Goal: Task Accomplishment & Management: Complete application form

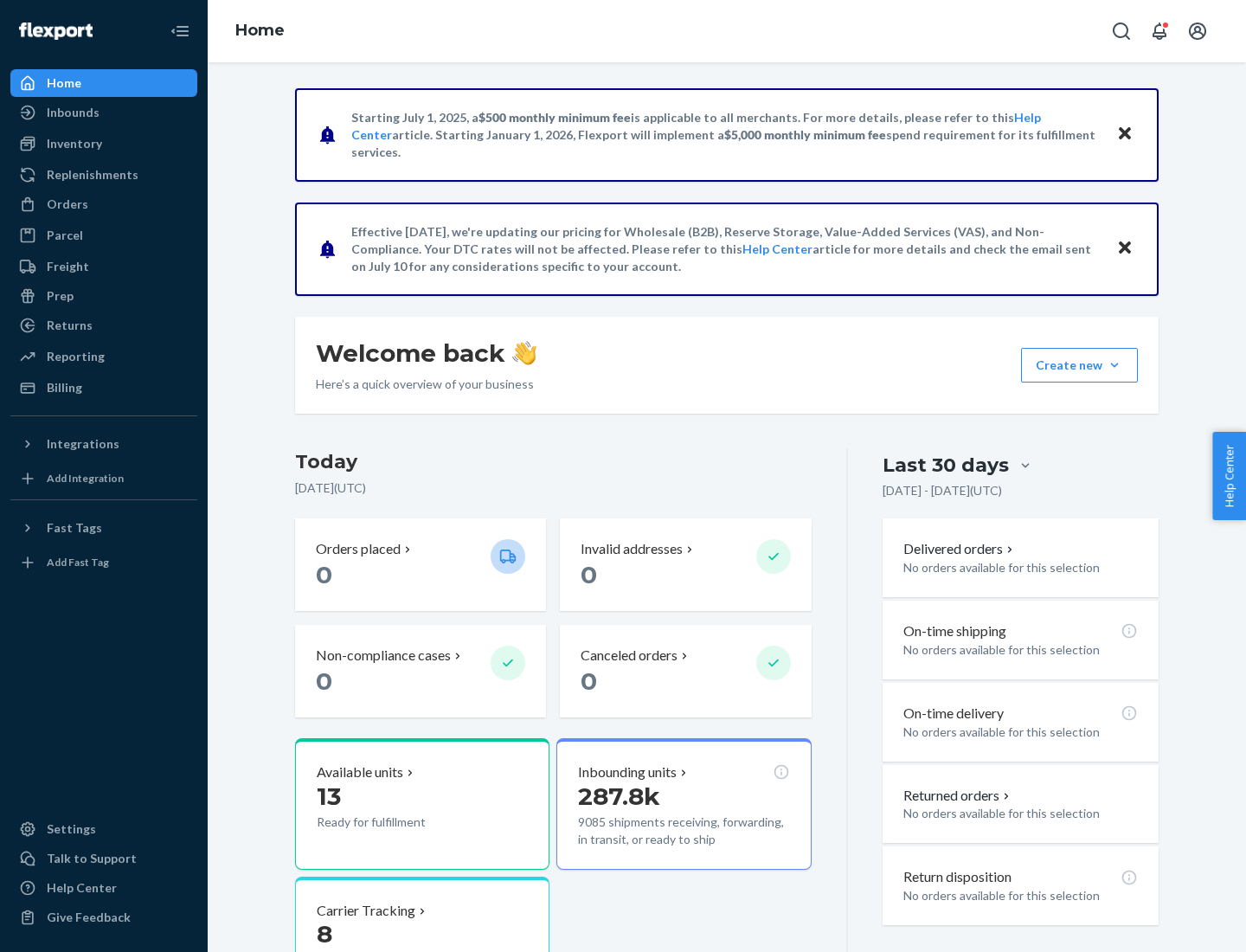
click at [1114, 365] on button "Create new Create new inbound Create new order Create new product" at bounding box center [1079, 365] width 117 height 34
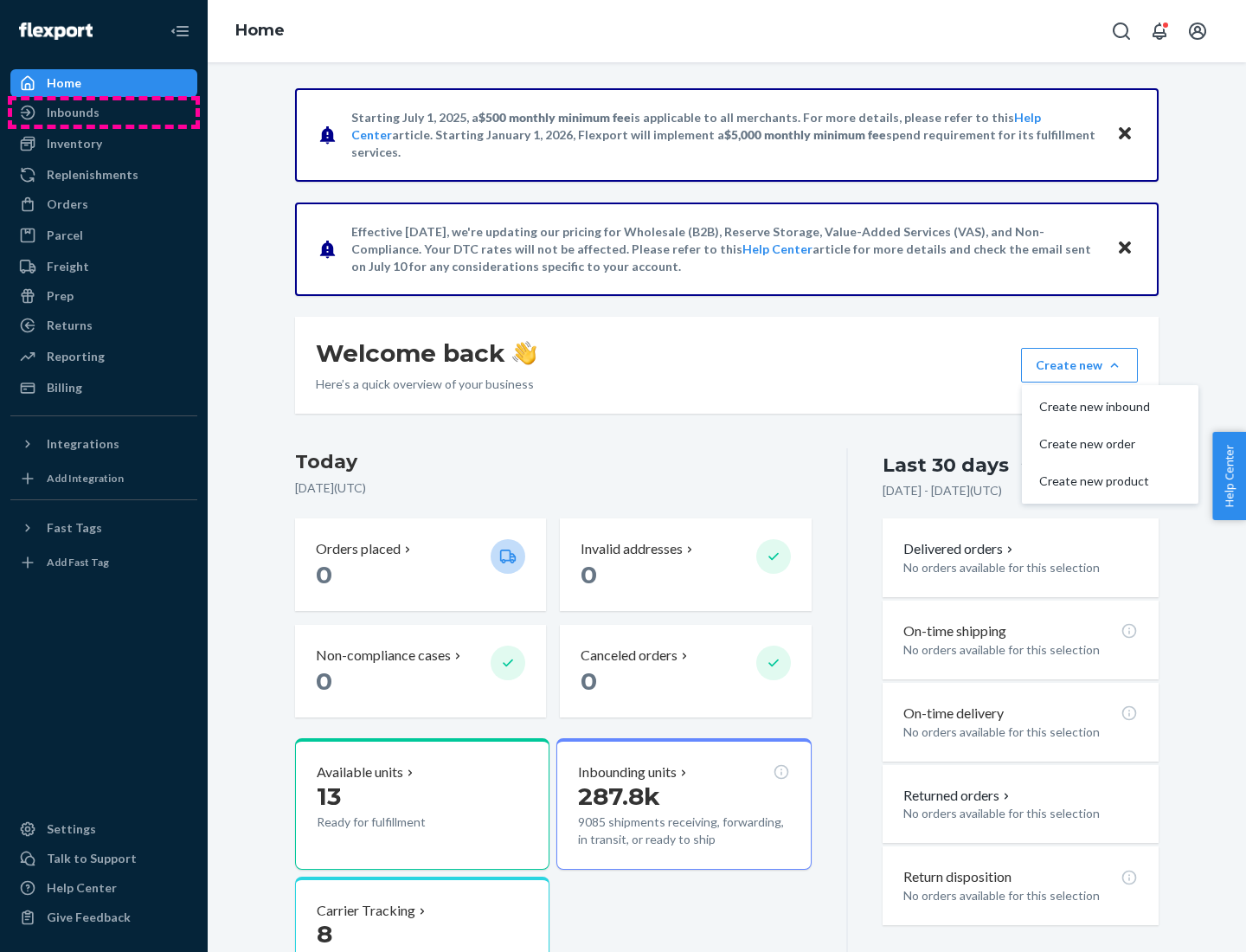
click at [103, 113] on div "Inbounds" at bounding box center [103, 113] width 183 height 25
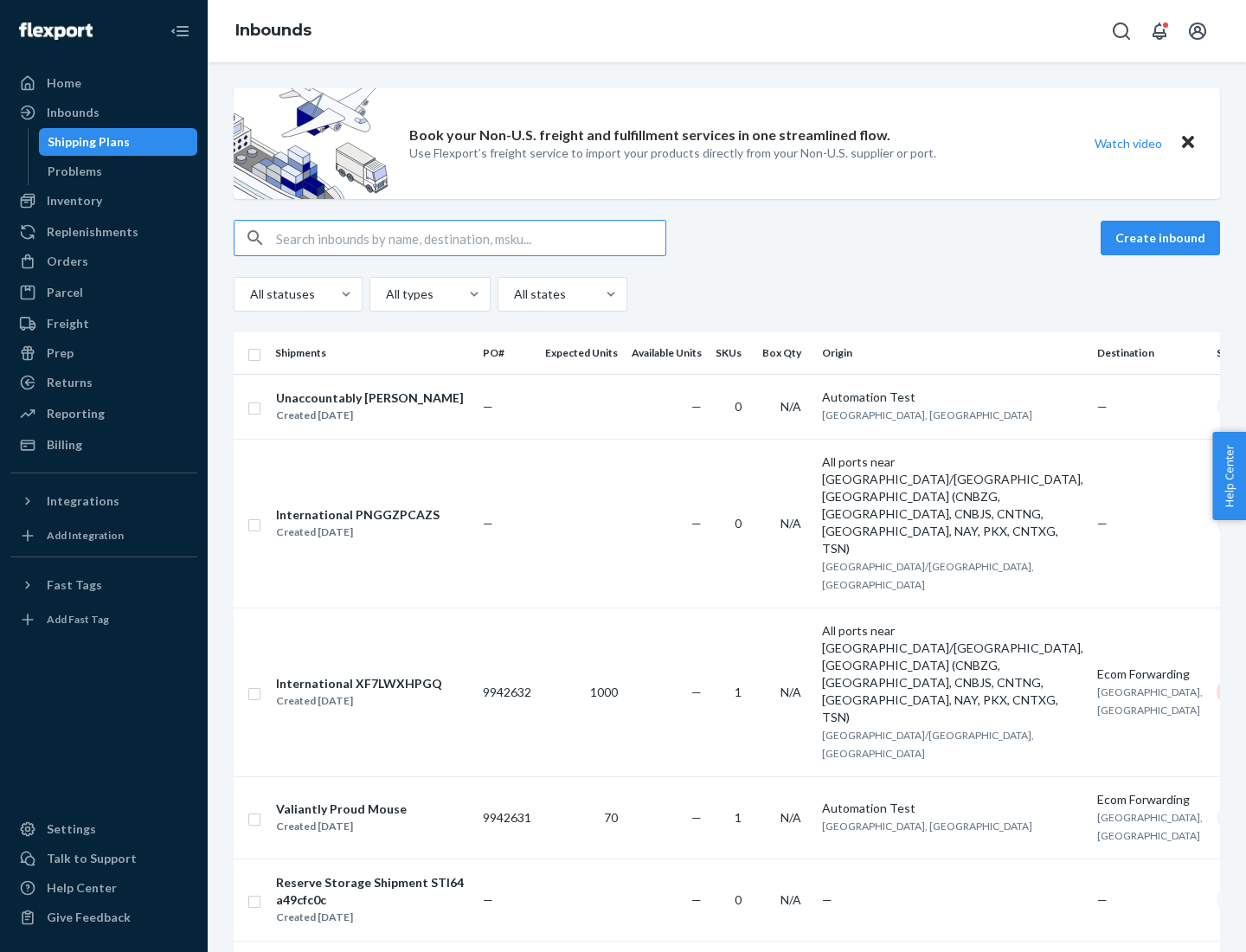
click at [1163, 238] on button "Create inbound" at bounding box center [1161, 238] width 119 height 34
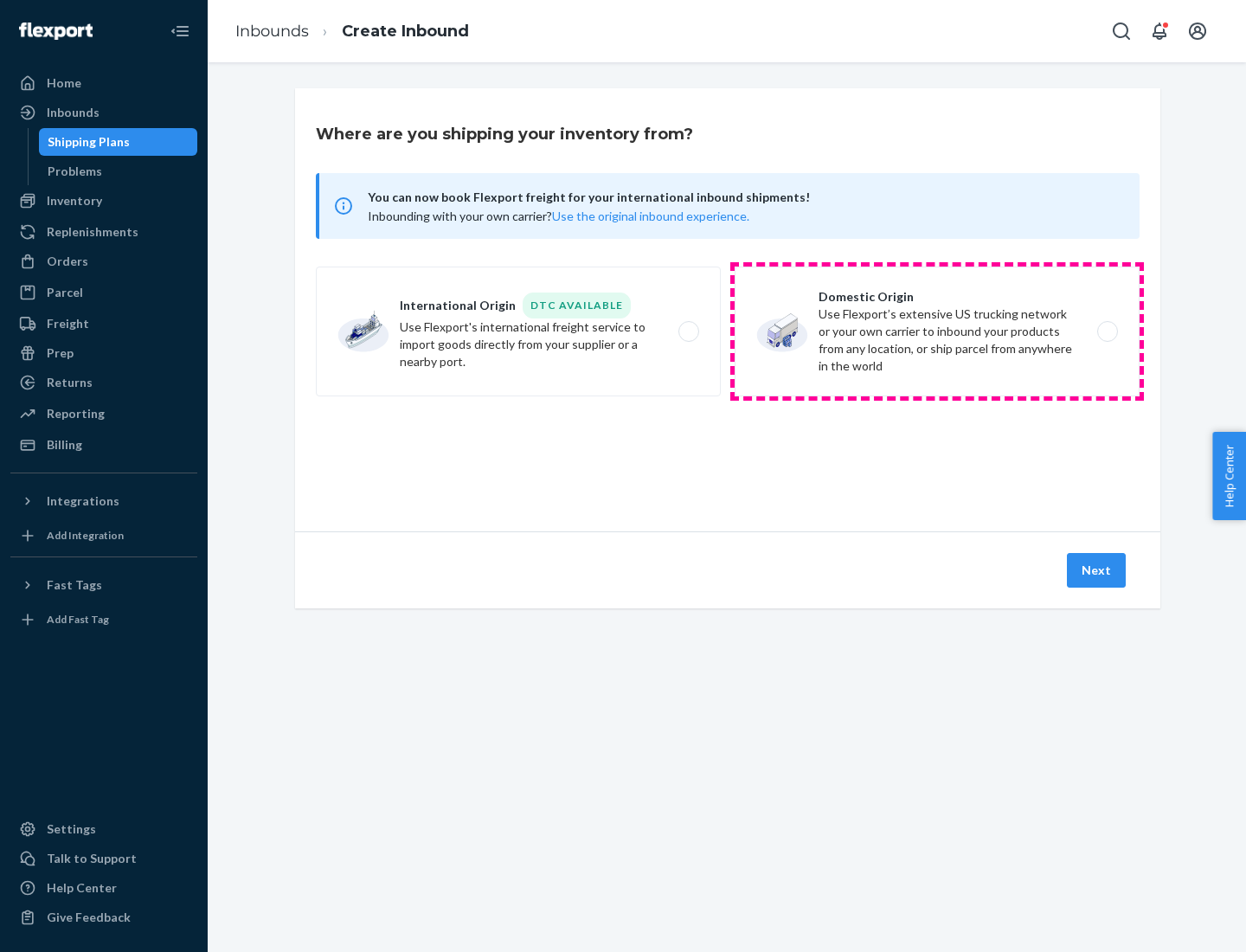
click at [937, 331] on label "Domestic Origin Use Flexport’s extensive US trucking network or your own carrie…" at bounding box center [937, 331] width 405 height 130
click at [1107, 331] on input "Domestic Origin Use Flexport’s extensive US trucking network or your own carrie…" at bounding box center [1112, 332] width 11 height 11
radio input "true"
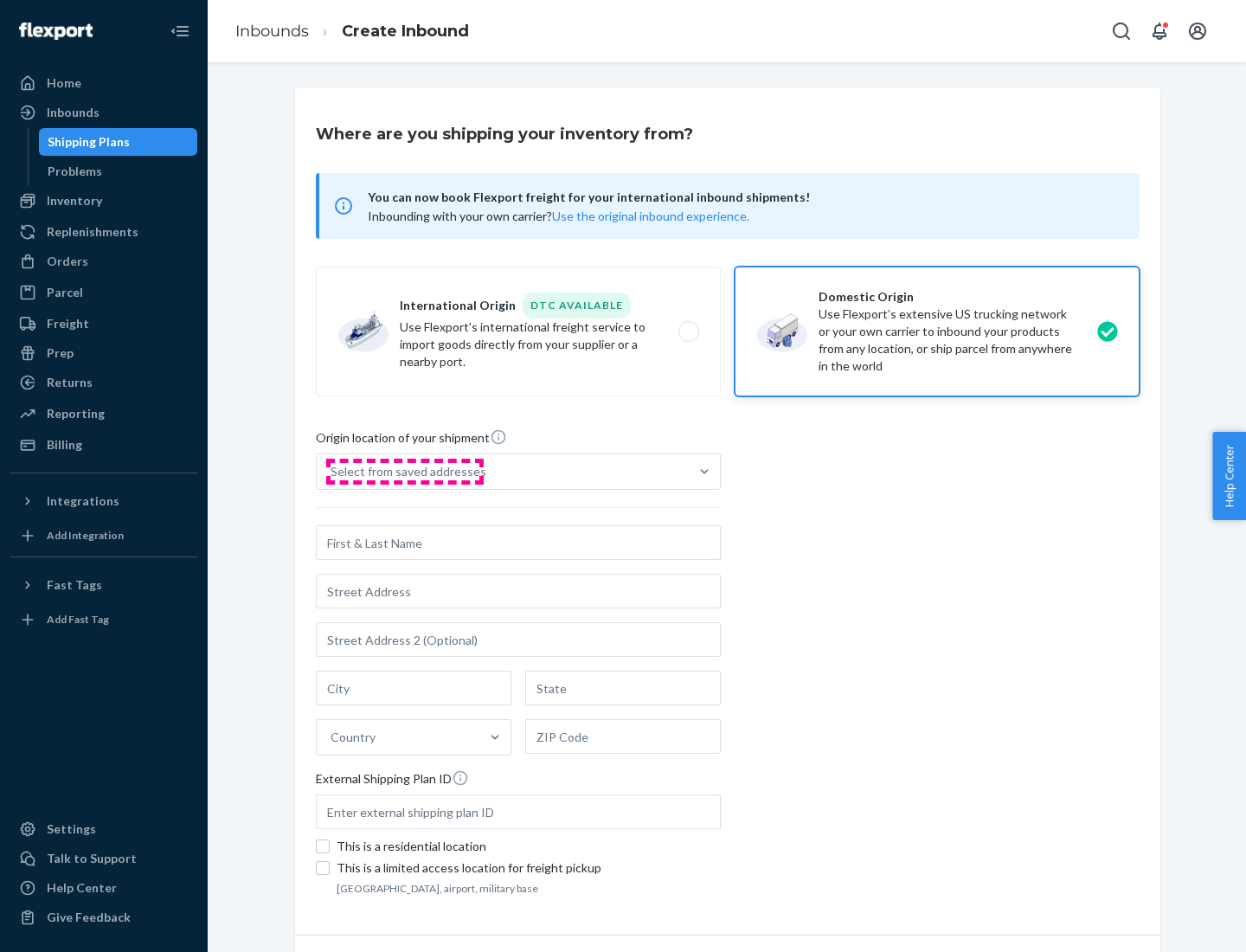
click at [404, 471] on div "Select from saved addresses" at bounding box center [409, 471] width 156 height 17
click at [332, 471] on input "Select from saved addresses" at bounding box center [332, 471] width 2 height 17
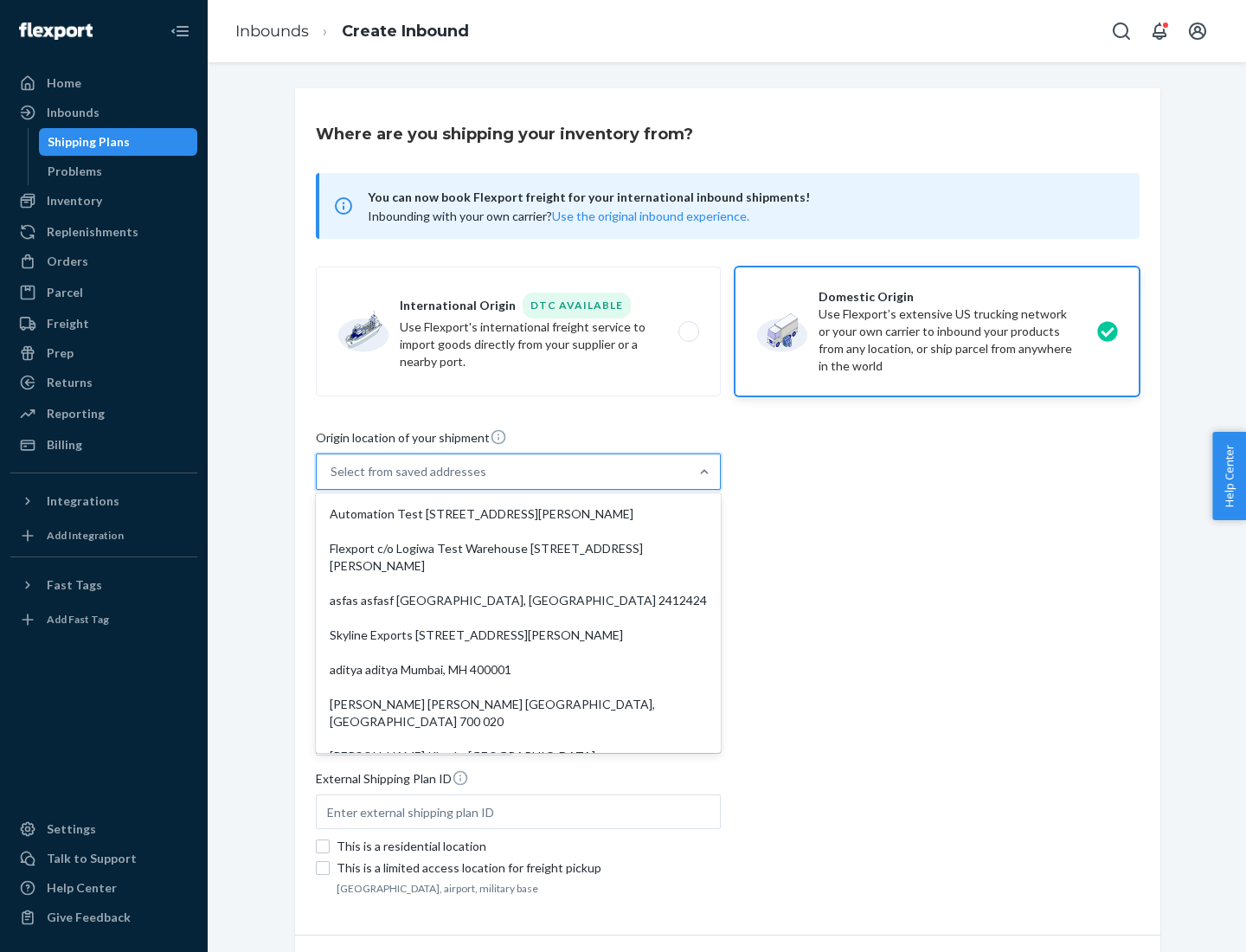
scroll to position [7, 0]
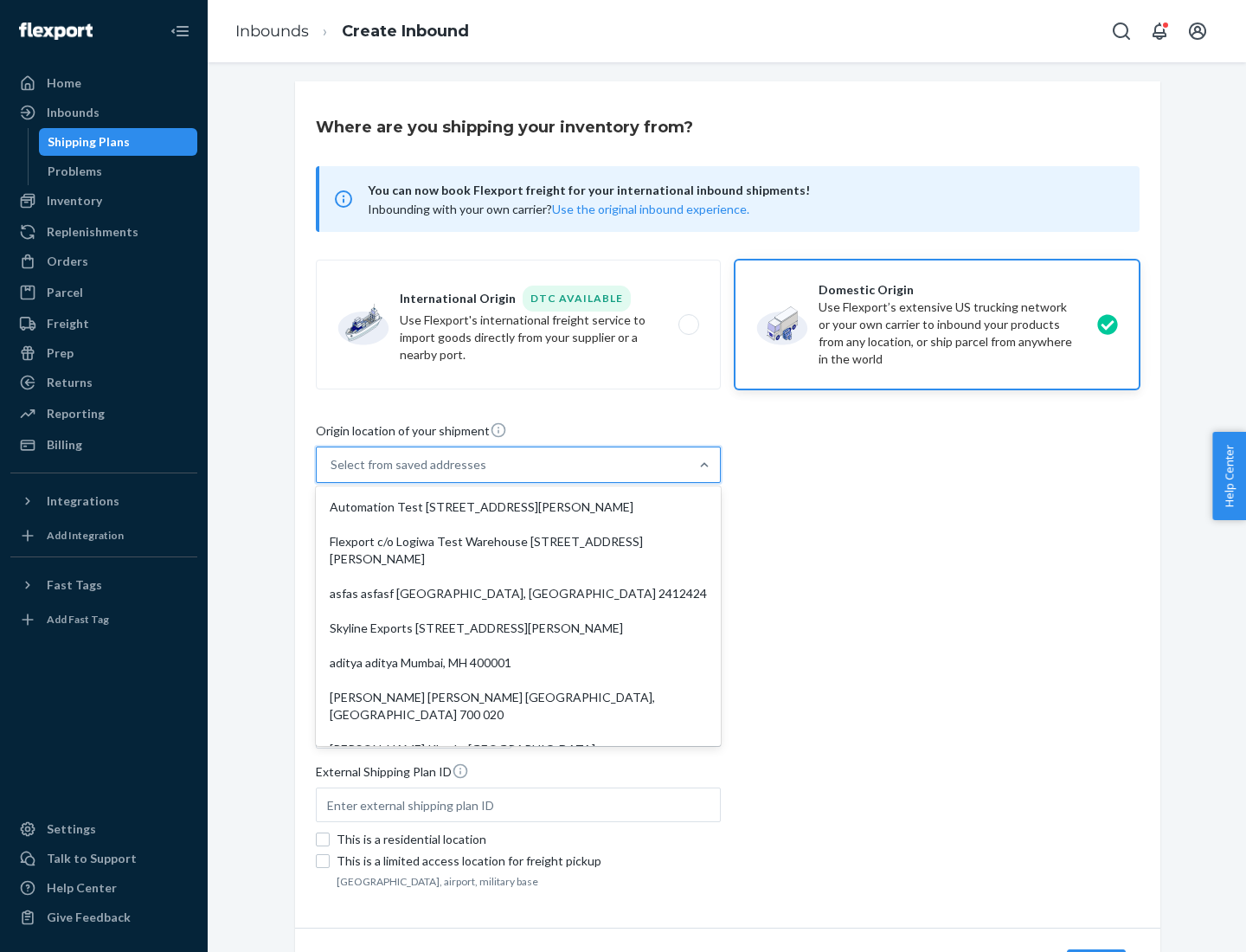
click at [519, 507] on div "Automation Test [STREET_ADDRESS][PERSON_NAME]" at bounding box center [519, 506] width 398 height 34
click at [332, 473] on input "option Automation Test [STREET_ADDRESS][PERSON_NAME]. 9 results available. Use …" at bounding box center [332, 465] width 2 height 17
type input "Automation Test"
type input "9th Floor"
type input "[GEOGRAPHIC_DATA]"
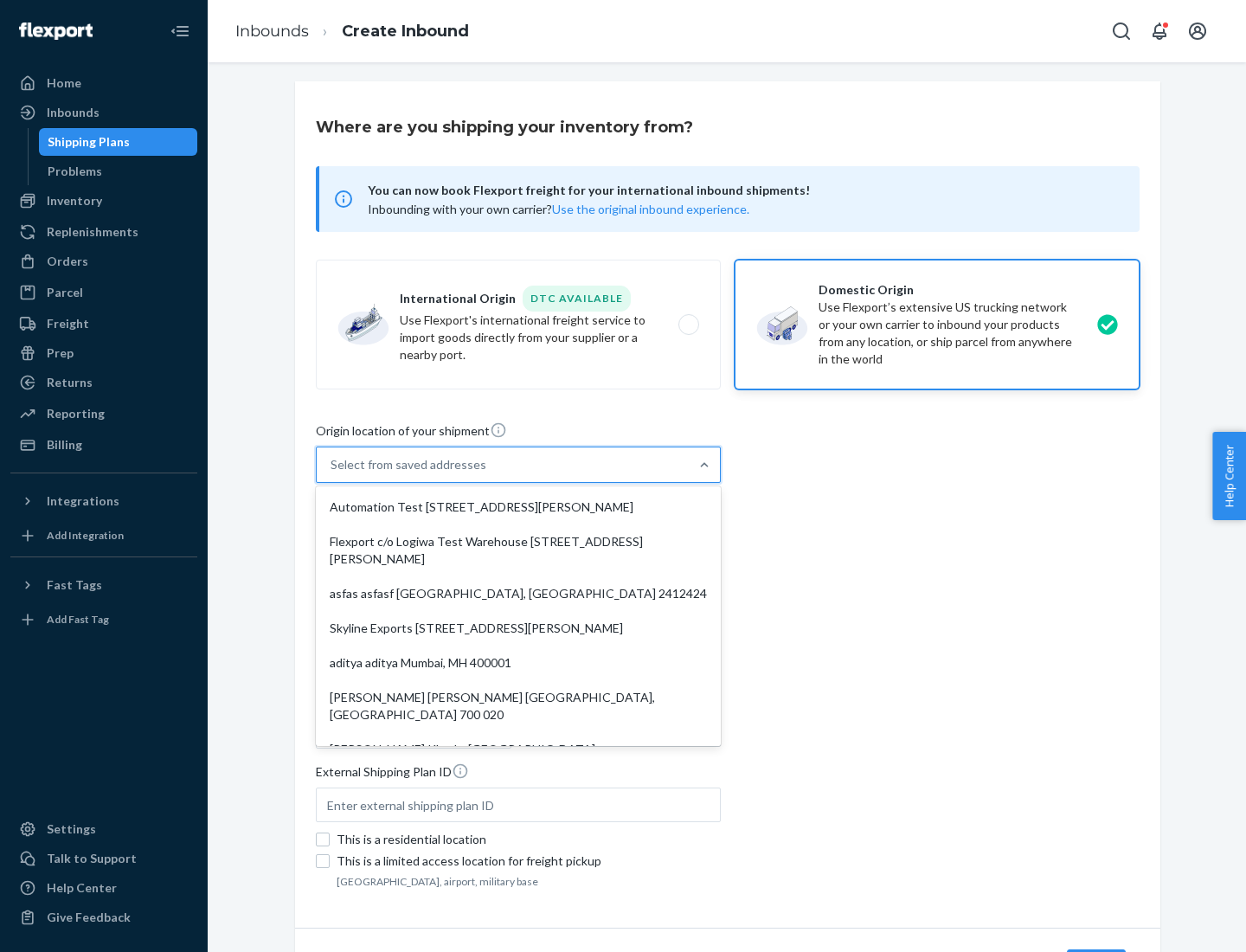
type input "CA"
type input "94104"
type input "[STREET_ADDRESS][PERSON_NAME]"
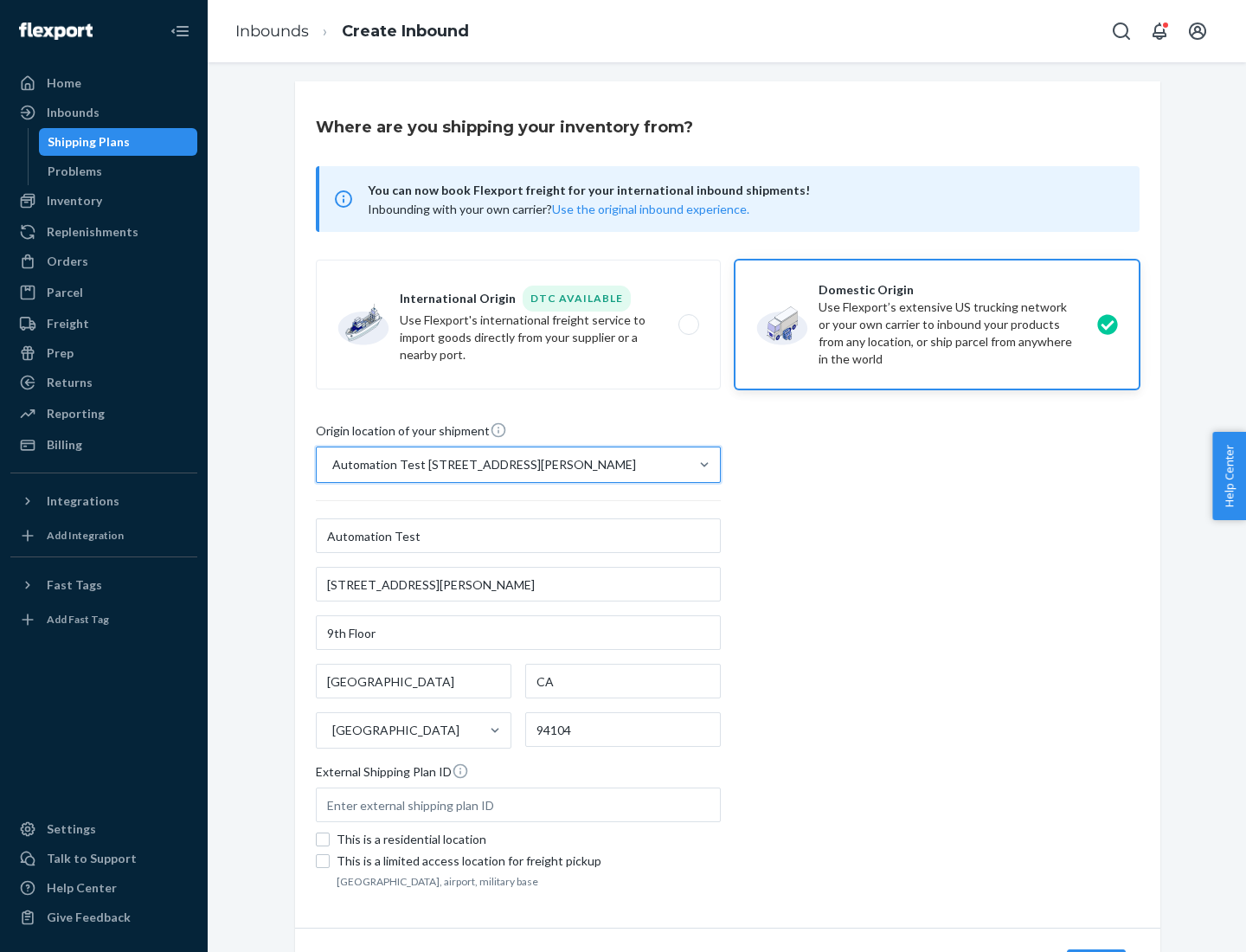
scroll to position [101, 0]
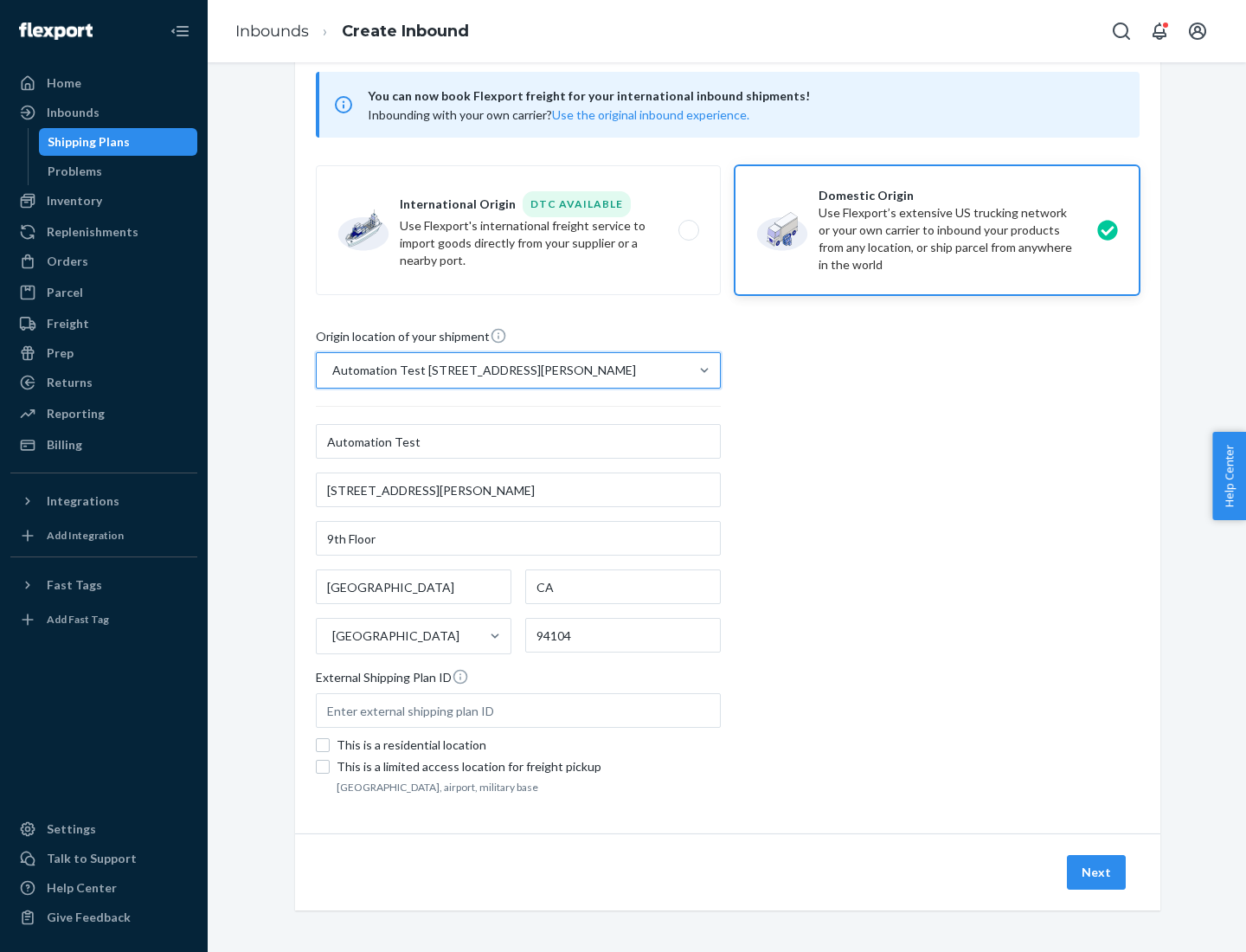
click at [1097, 872] on button "Next" at bounding box center [1096, 872] width 59 height 34
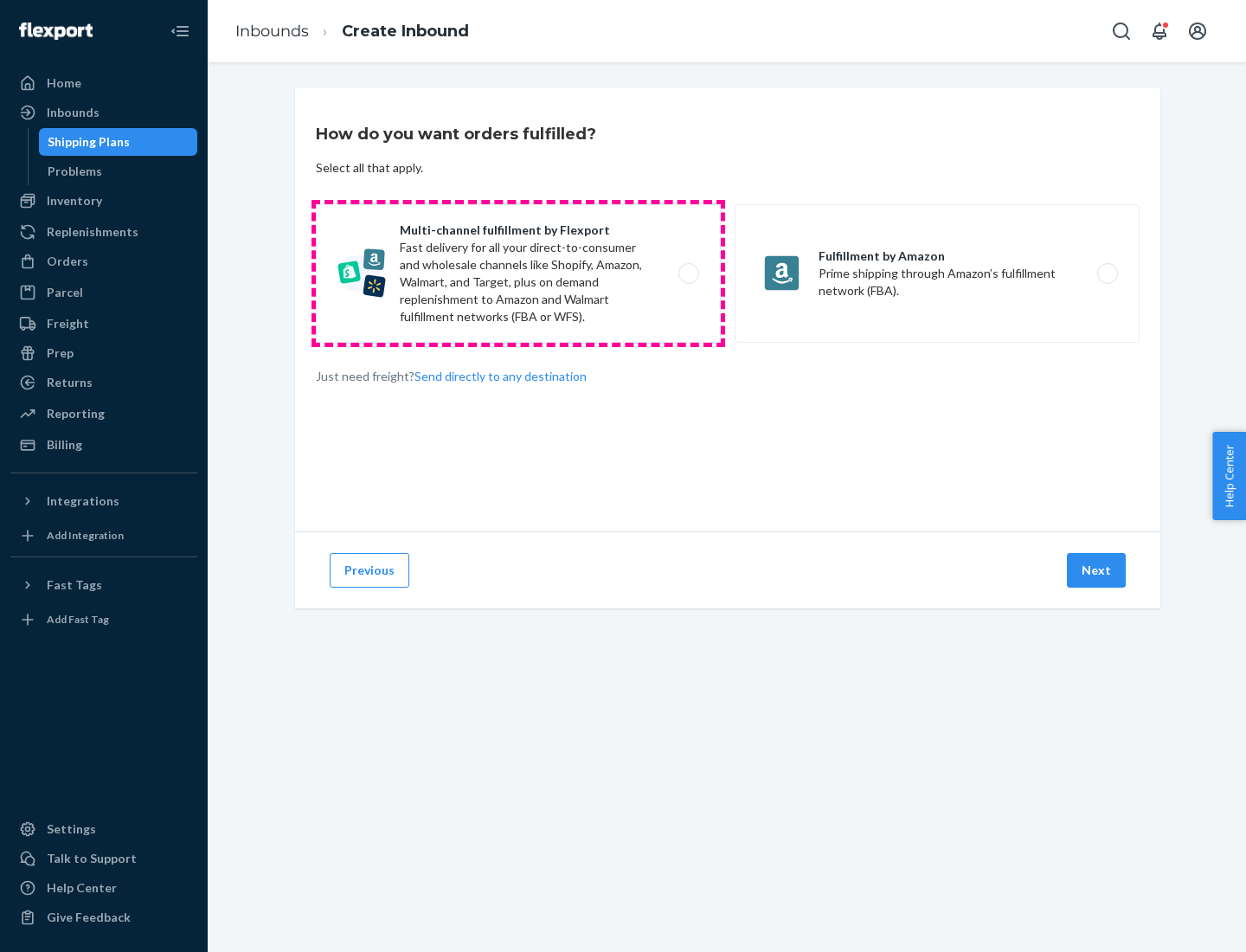
click at [519, 273] on label "Multi-channel fulfillment by Flexport Fast delivery for all your direct-to-cons…" at bounding box center [518, 273] width 405 height 138
click at [687, 273] on input "Multi-channel fulfillment by Flexport Fast delivery for all your direct-to-cons…" at bounding box center [693, 274] width 11 height 11
radio input "true"
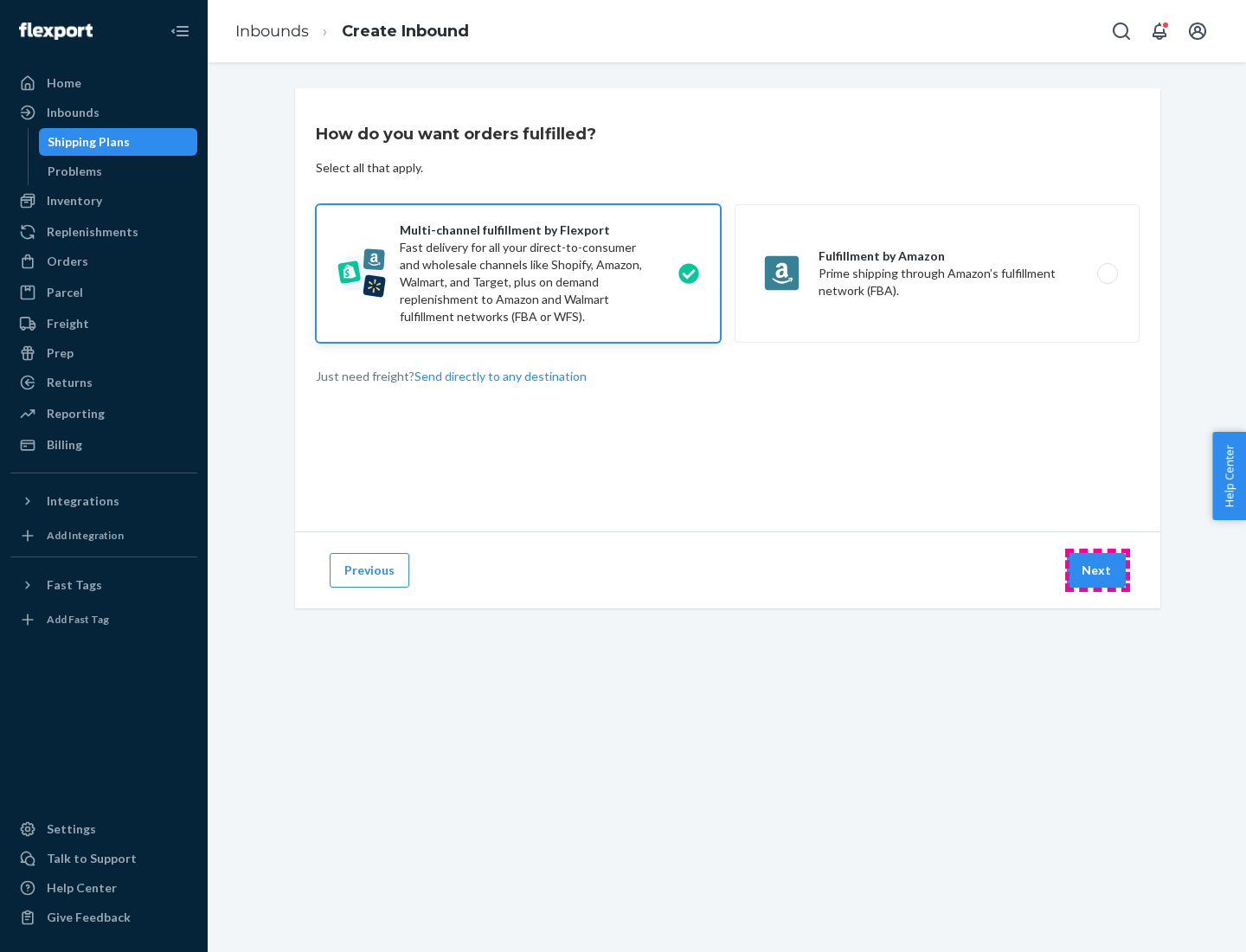
click at [1097, 570] on button "Next" at bounding box center [1096, 570] width 59 height 34
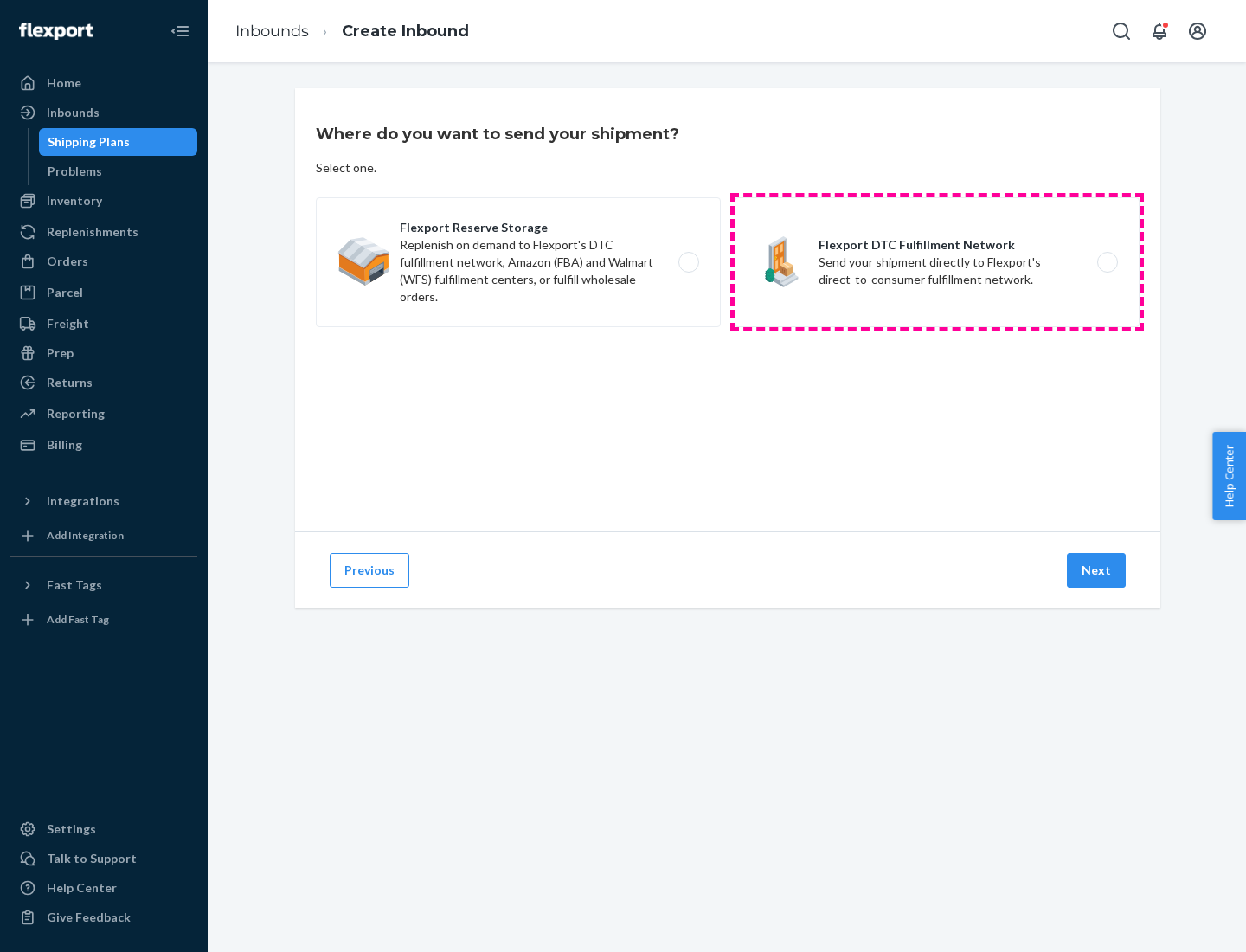
click at [937, 262] on label "Flexport DTC Fulfillment Network Send your shipment directly to Flexport's dire…" at bounding box center [937, 262] width 405 height 130
click at [1107, 262] on input "Flexport DTC Fulfillment Network Send your shipment directly to Flexport's dire…" at bounding box center [1112, 263] width 11 height 11
radio input "true"
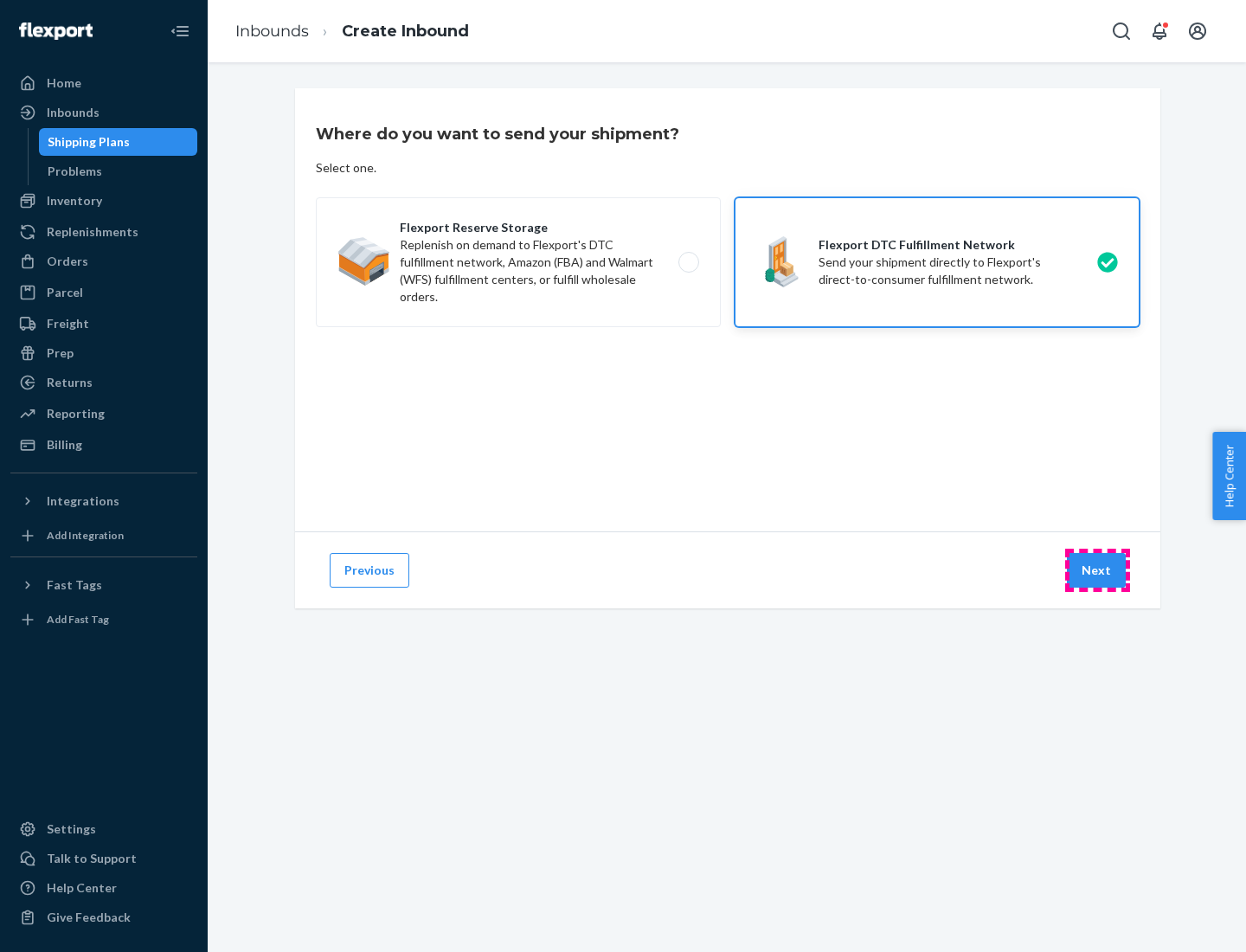
click at [1097, 570] on button "Next" at bounding box center [1096, 570] width 59 height 34
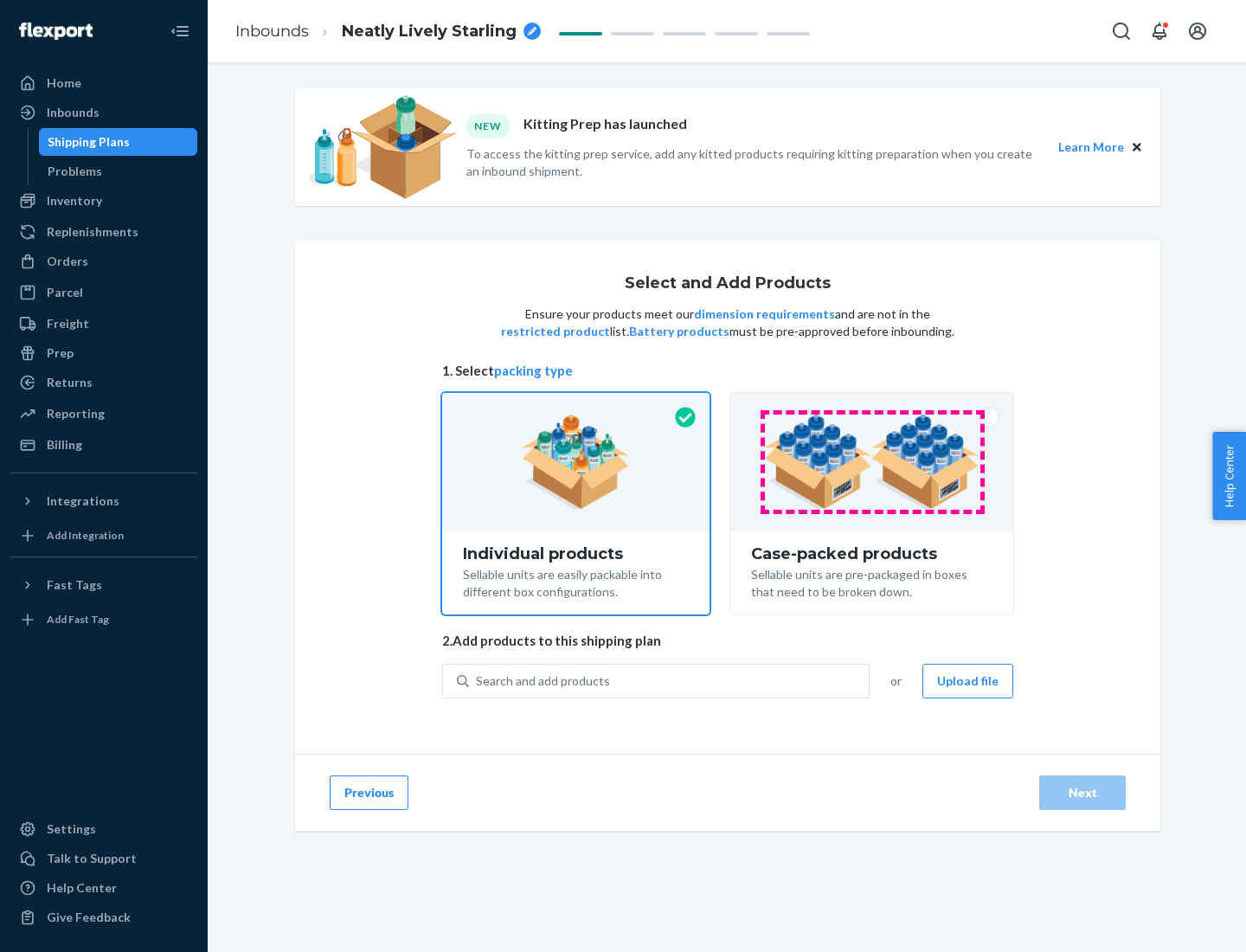
click at [872, 462] on img at bounding box center [871, 462] width 215 height 95
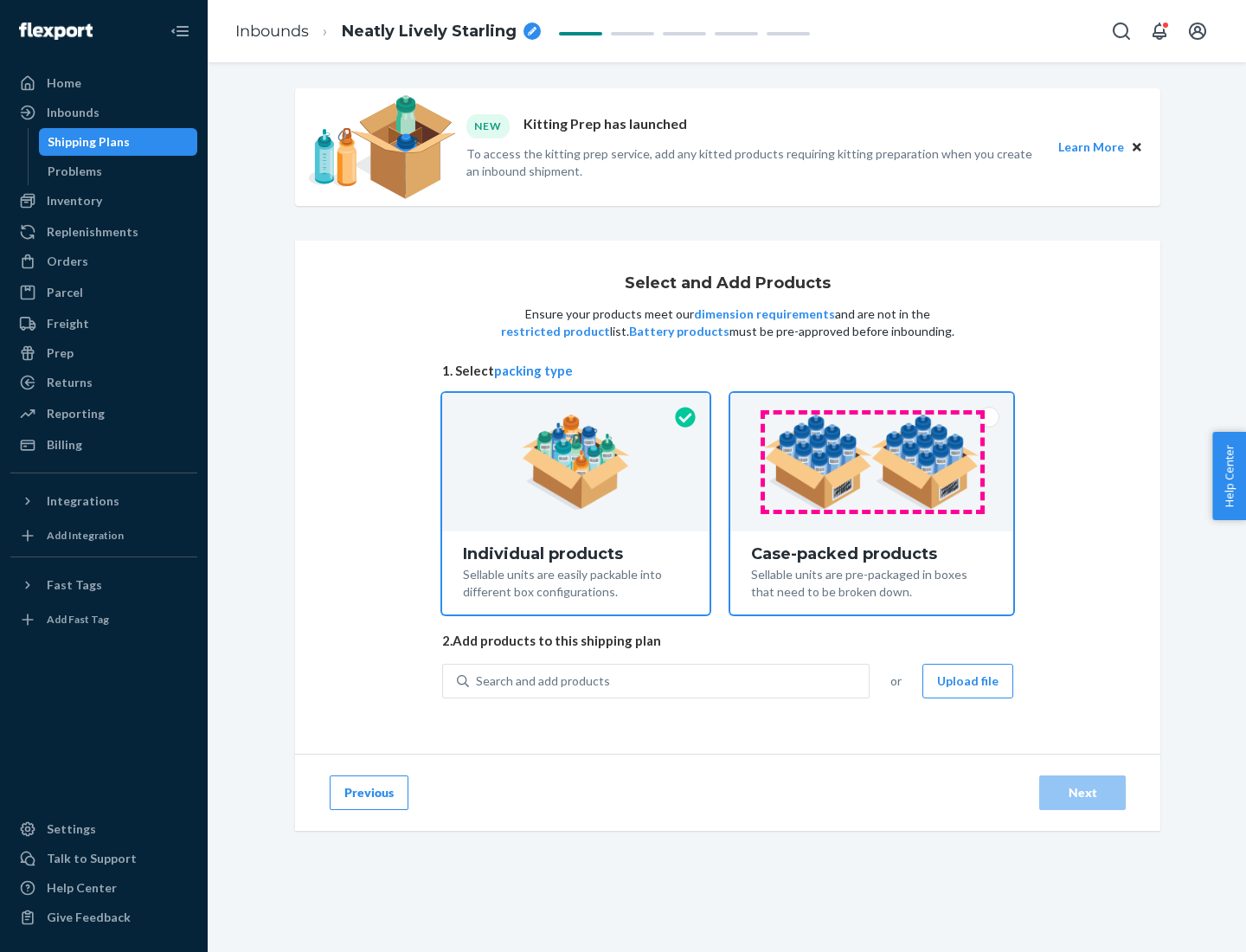
click at [872, 404] on input "Case-packed products Sellable units are pre-packaged in boxes that need to be b…" at bounding box center [871, 398] width 11 height 11
radio input "true"
radio input "false"
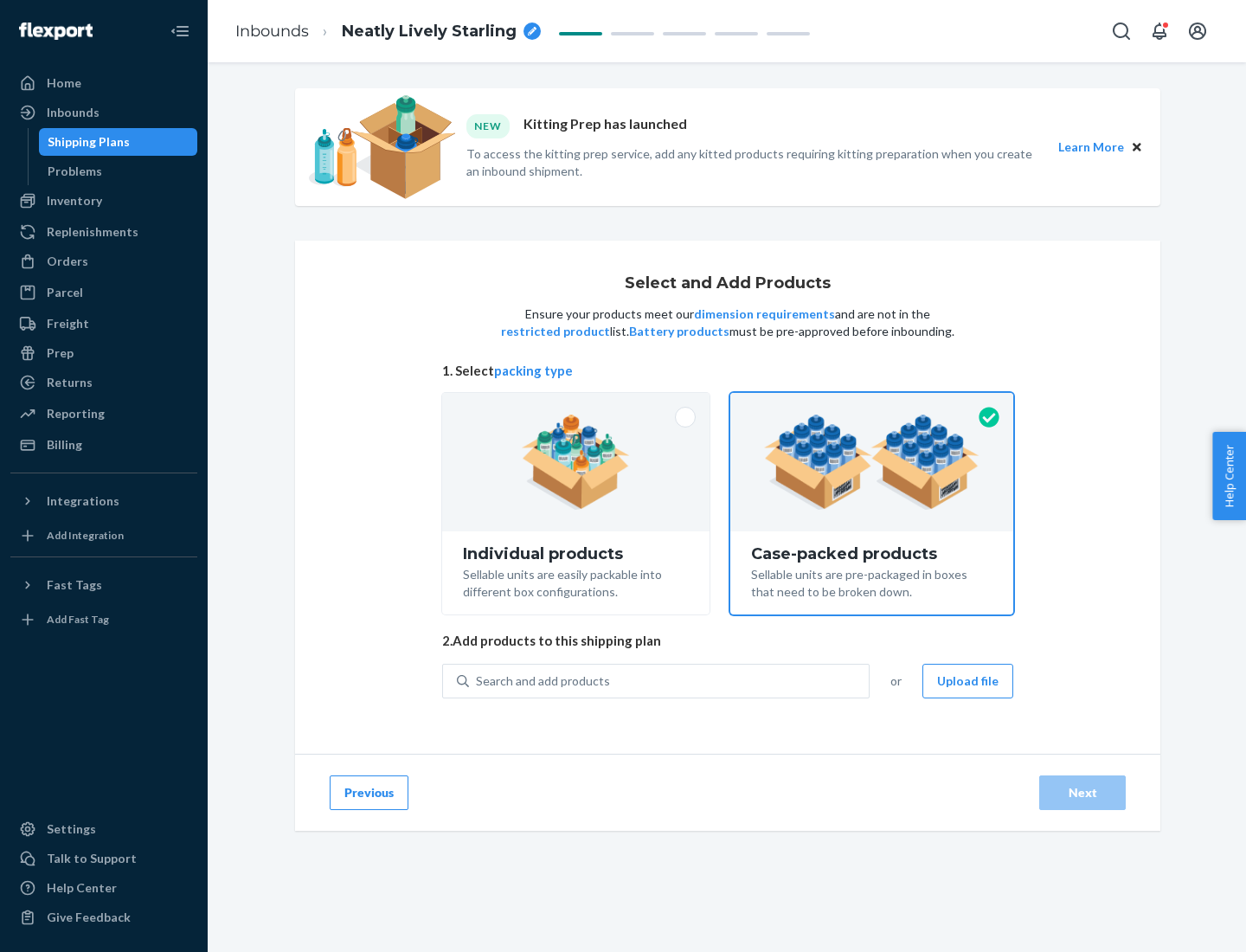
click at [669, 680] on div "Search and add products" at bounding box center [669, 681] width 400 height 31
click at [478, 680] on input "Search and add products" at bounding box center [477, 681] width 2 height 17
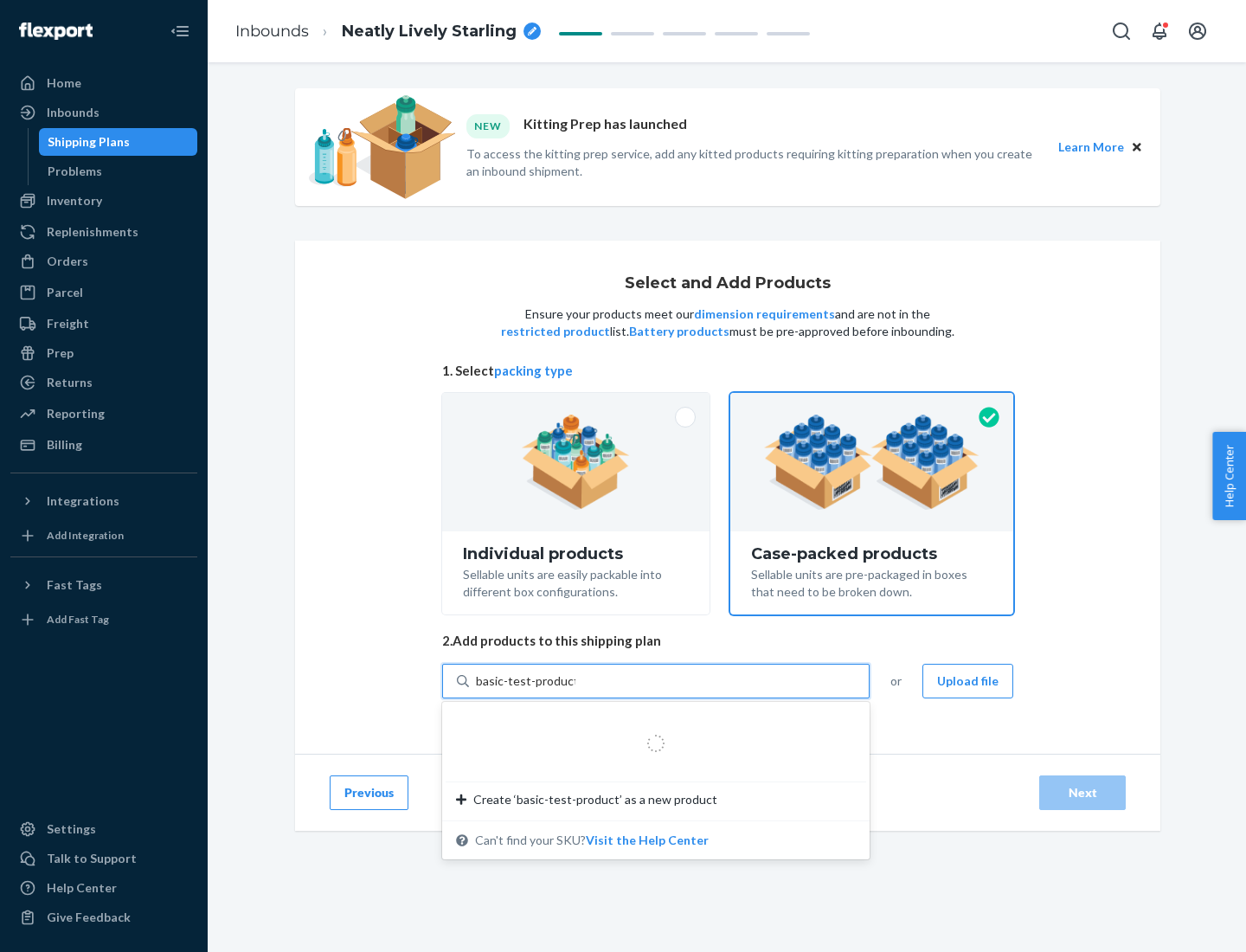
type input "basic-test-product-1"
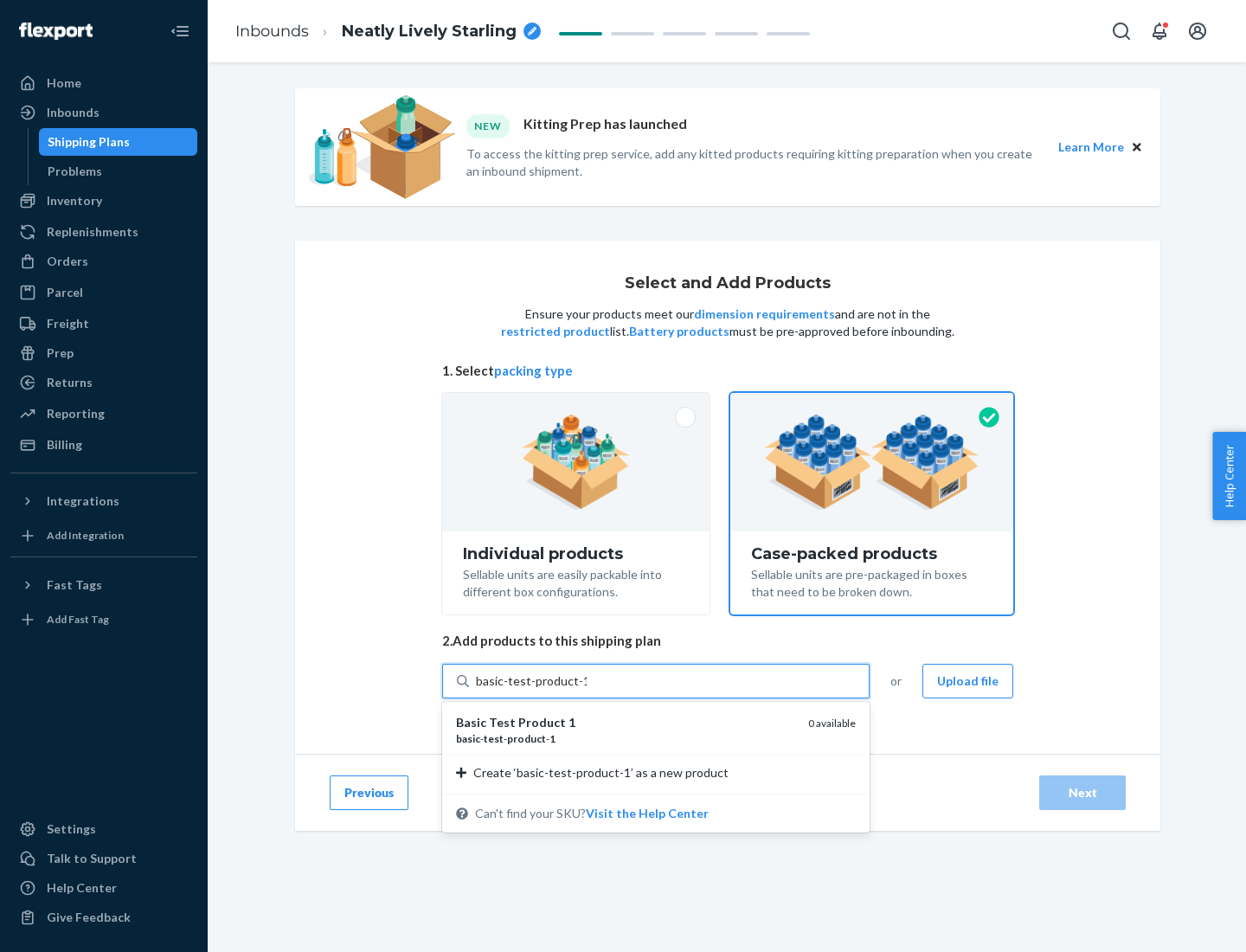
click at [626, 738] on div "basic - test - product - 1" at bounding box center [625, 739] width 339 height 15
click at [587, 689] on input "basic-test-product-1" at bounding box center [531, 681] width 111 height 17
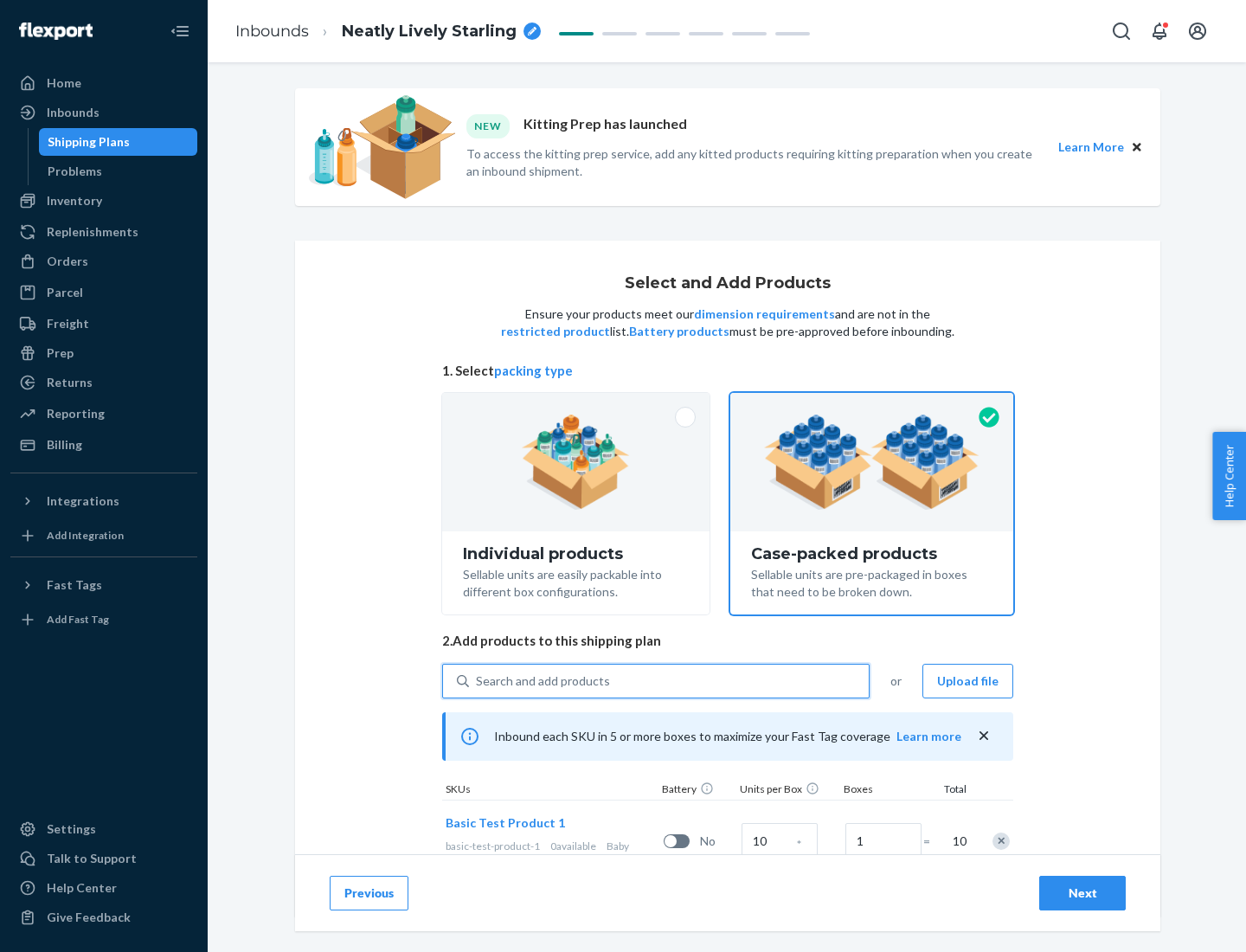
scroll to position [63, 0]
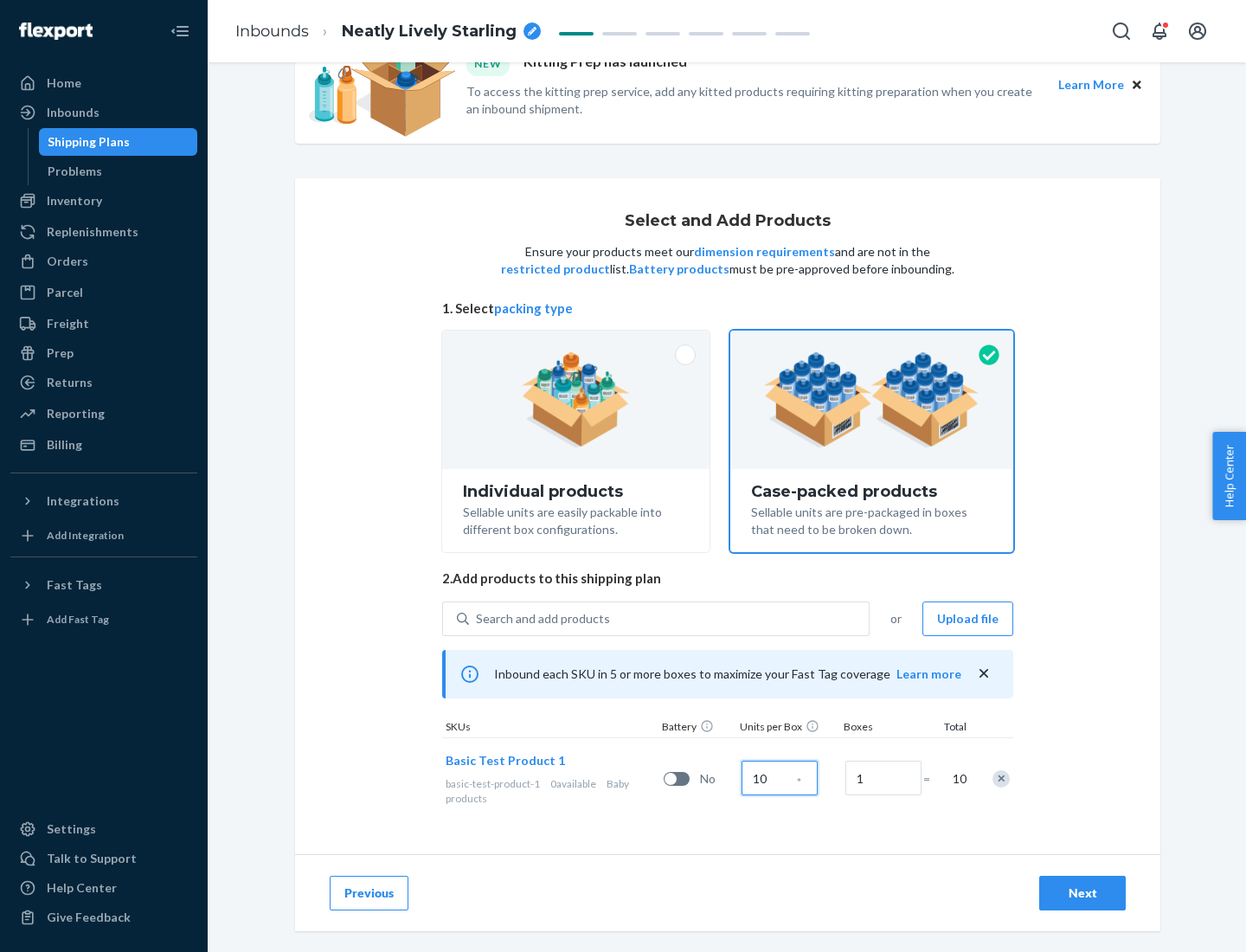
type input "10"
type input "7"
click at [1083, 893] on div "Next" at bounding box center [1082, 893] width 57 height 17
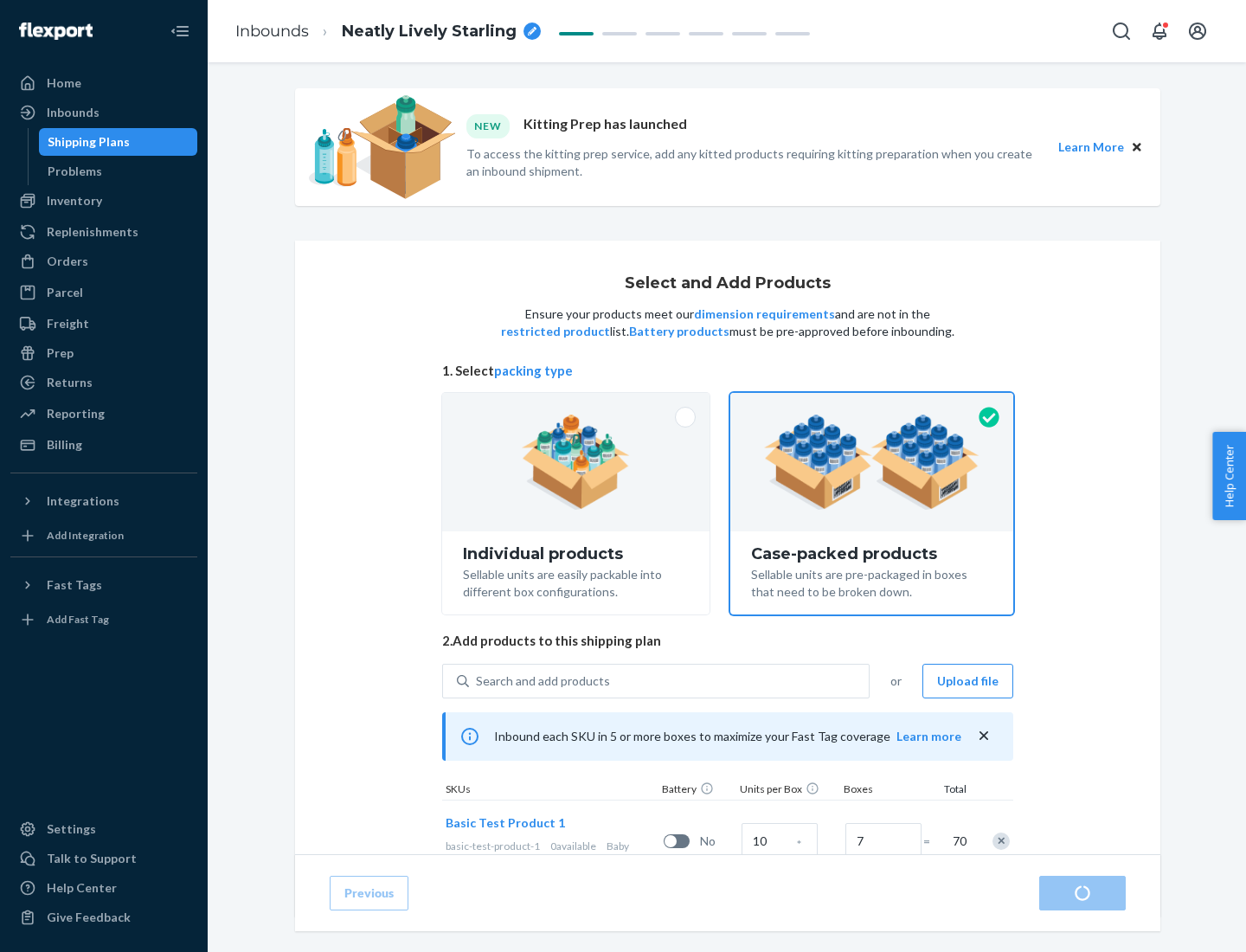
radio input "true"
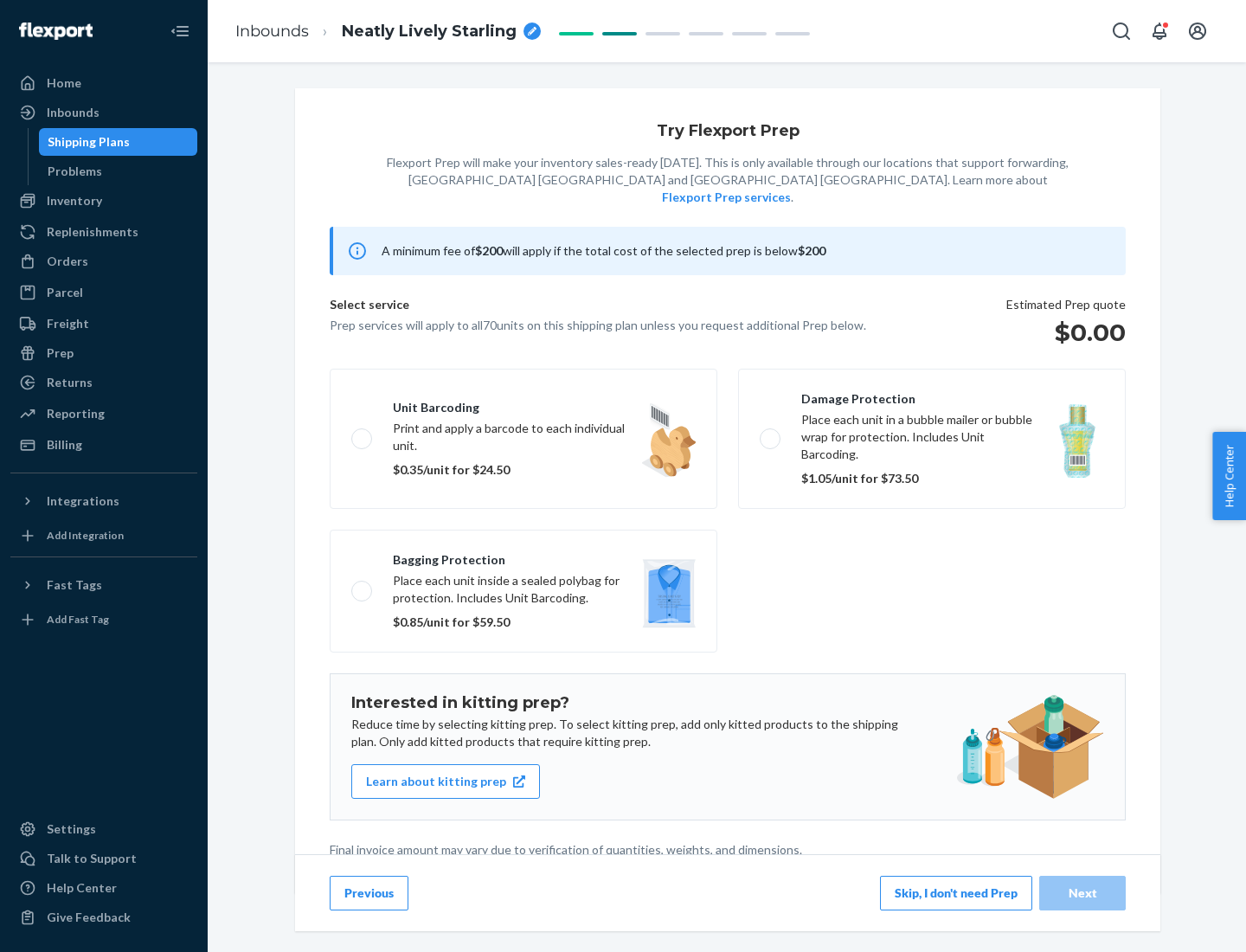
scroll to position [5, 0]
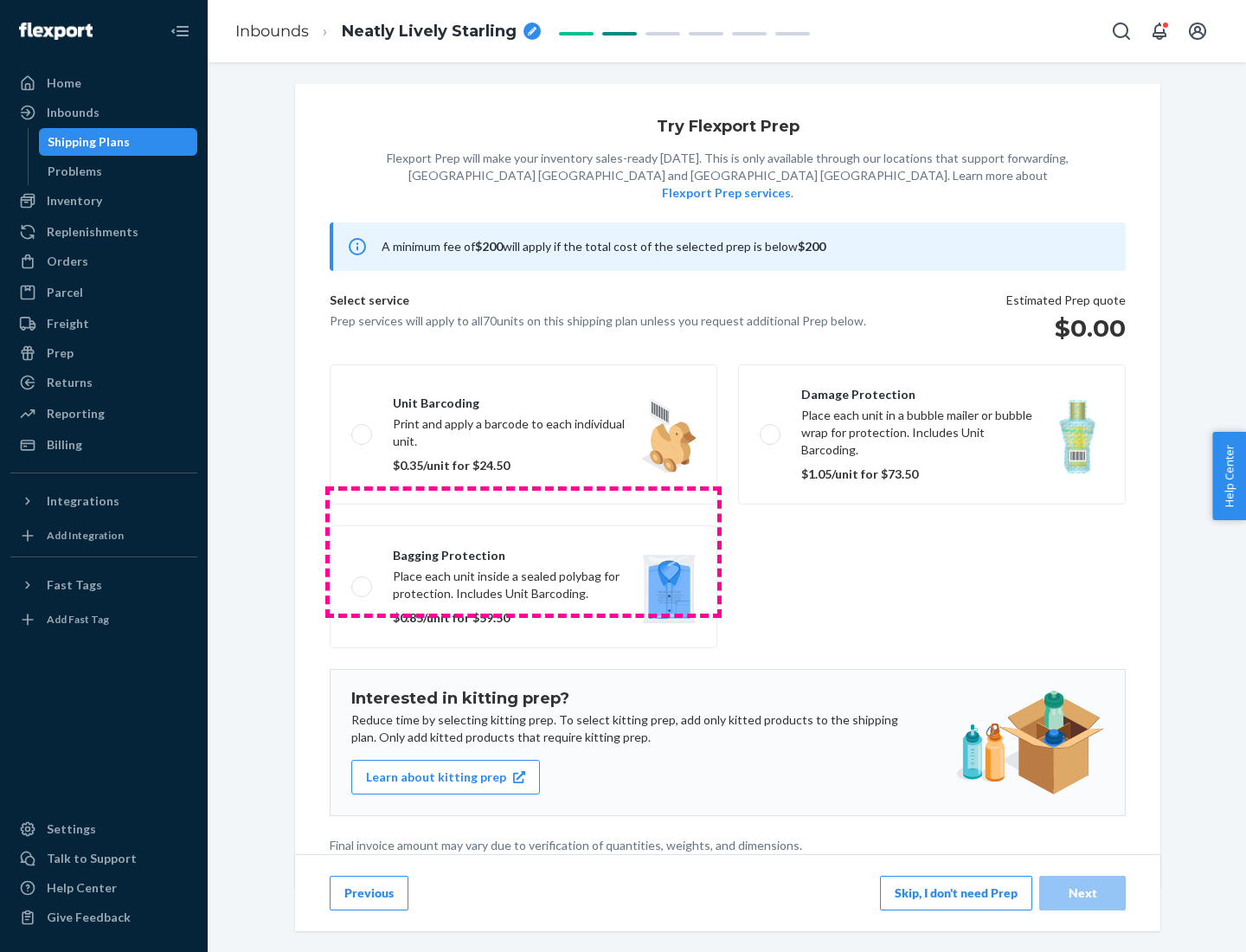
click at [523, 551] on label "Bagging protection Place each unit inside a sealed polybag for protection. Incl…" at bounding box center [523, 587] width 388 height 123
click at [362, 580] on input "Bagging protection Place each unit inside a sealed polybag for protection. Incl…" at bounding box center [357, 586] width 11 height 11
checkbox input "true"
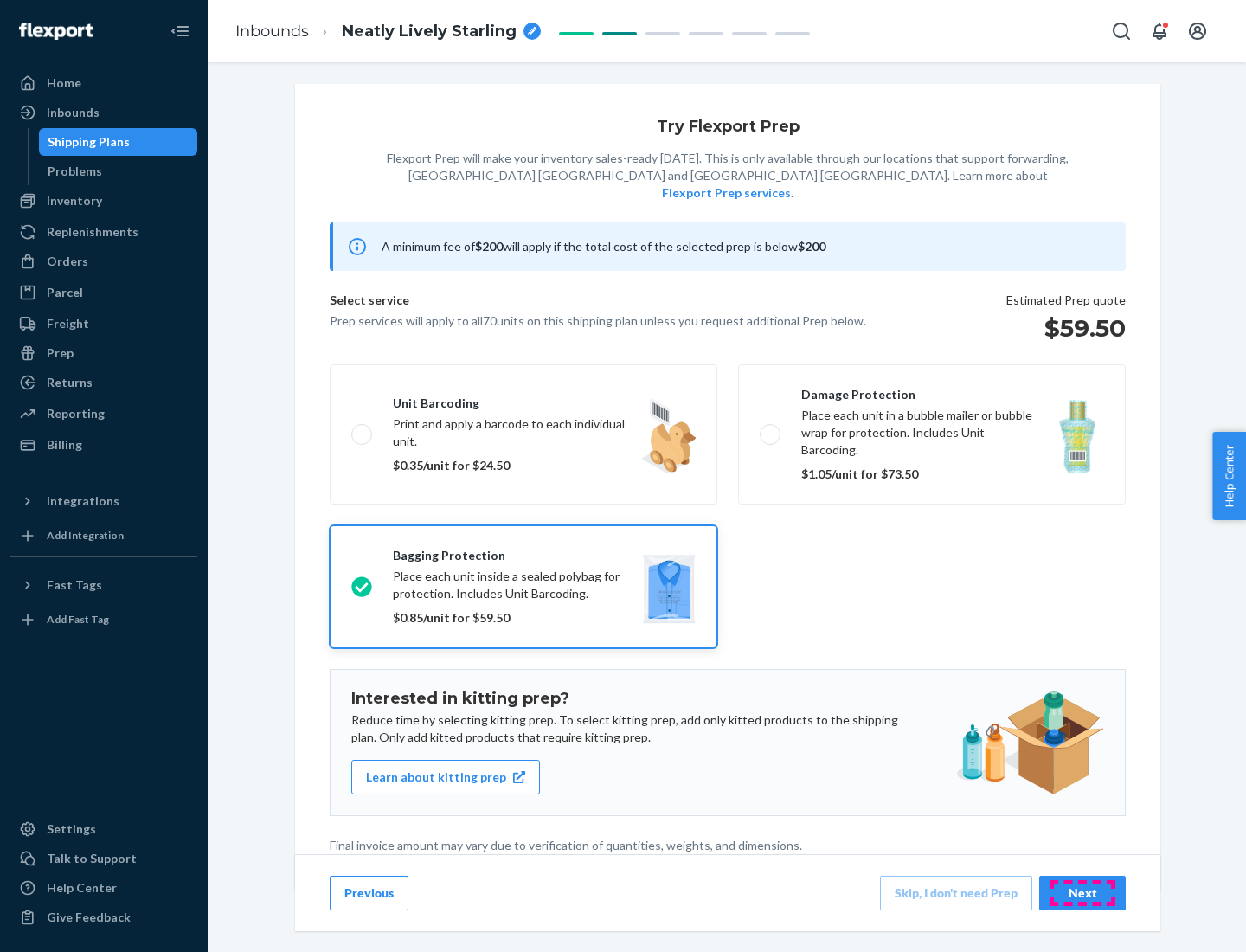
click at [1083, 892] on div "Next" at bounding box center [1082, 893] width 57 height 17
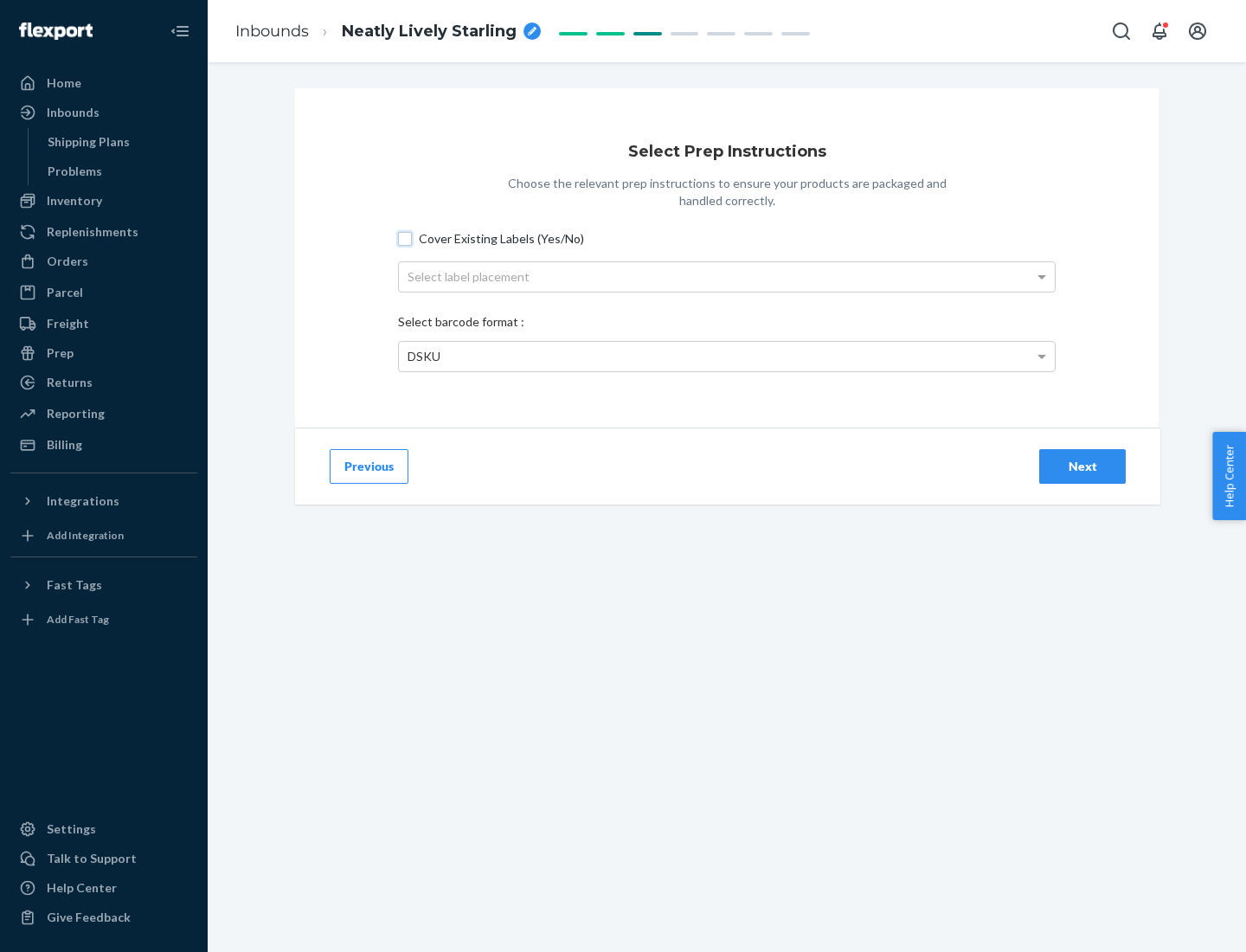
click at [405, 238] on input "Cover Existing Labels (Yes/No)" at bounding box center [405, 239] width 14 height 14
checkbox input "true"
click at [726, 276] on div "Select label placement" at bounding box center [727, 276] width 656 height 29
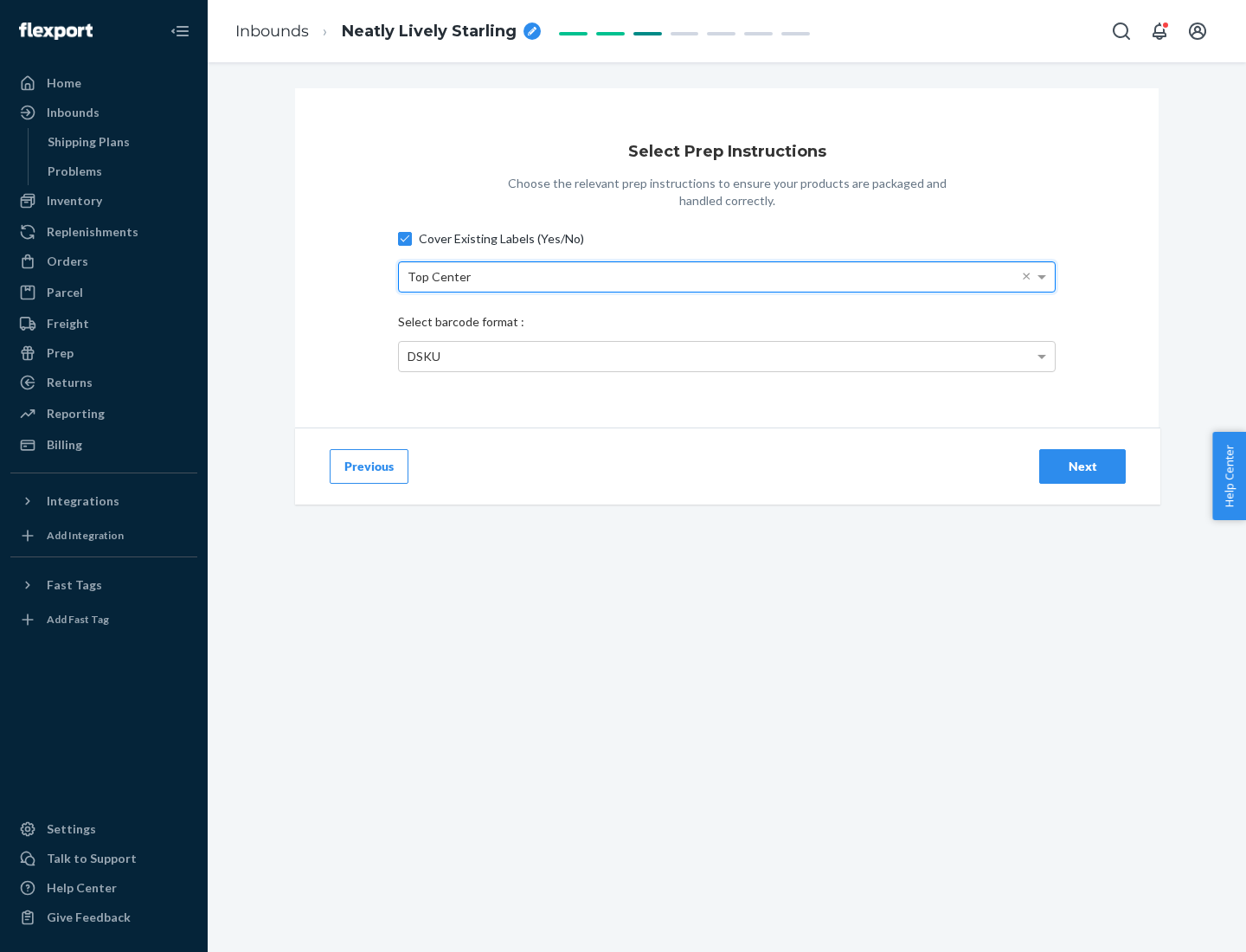
click at [726, 356] on div "DSKU" at bounding box center [727, 356] width 656 height 29
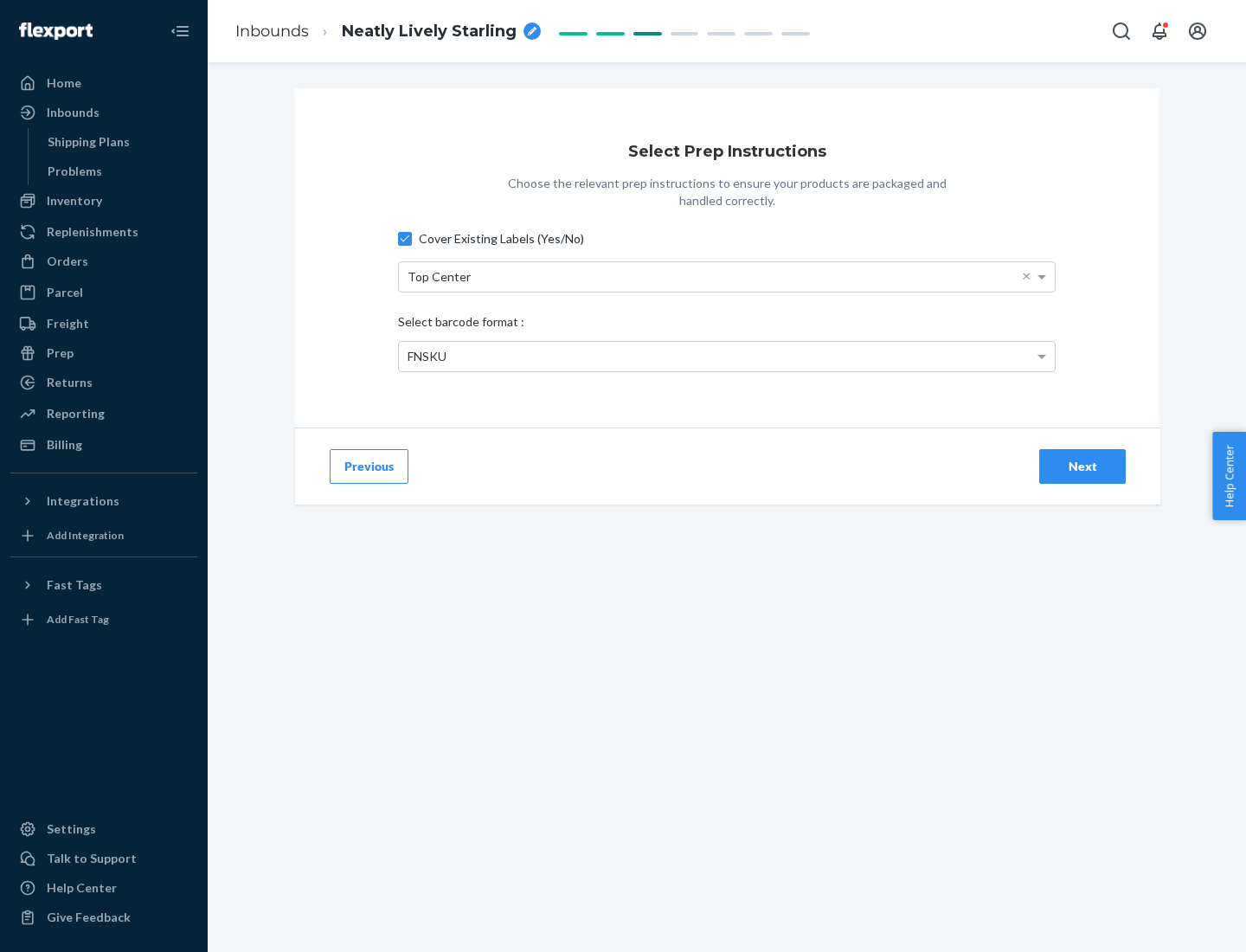
click at [1083, 466] on div "Next" at bounding box center [1082, 467] width 57 height 17
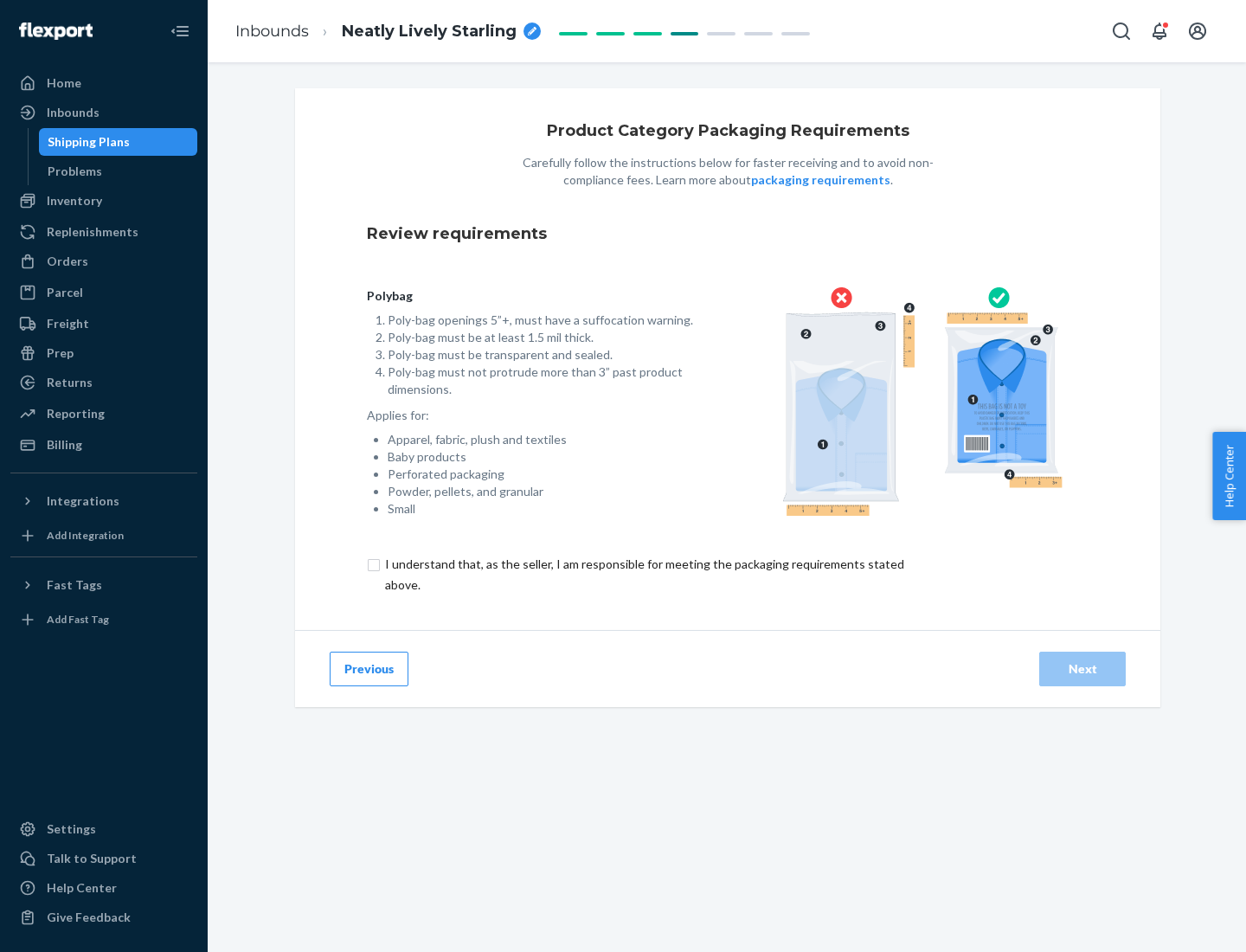
click at [643, 574] on input "checkbox" at bounding box center [654, 575] width 576 height 42
checkbox input "true"
click at [1083, 668] on div "Next" at bounding box center [1082, 668] width 57 height 17
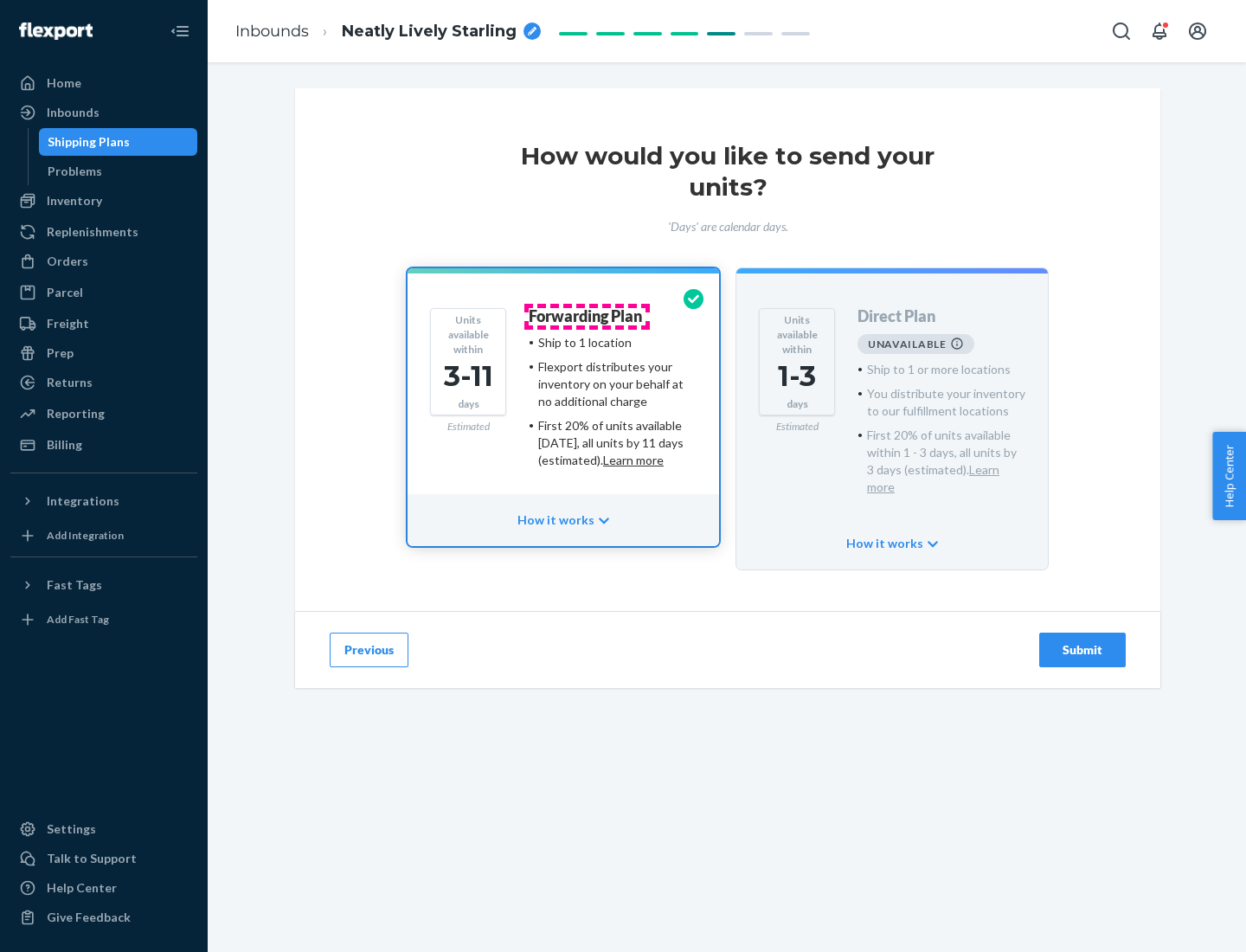
click at [587, 316] on h4 "Forwarding Plan" at bounding box center [586, 317] width 114 height 17
click at [1083, 641] on div "Submit" at bounding box center [1082, 650] width 57 height 17
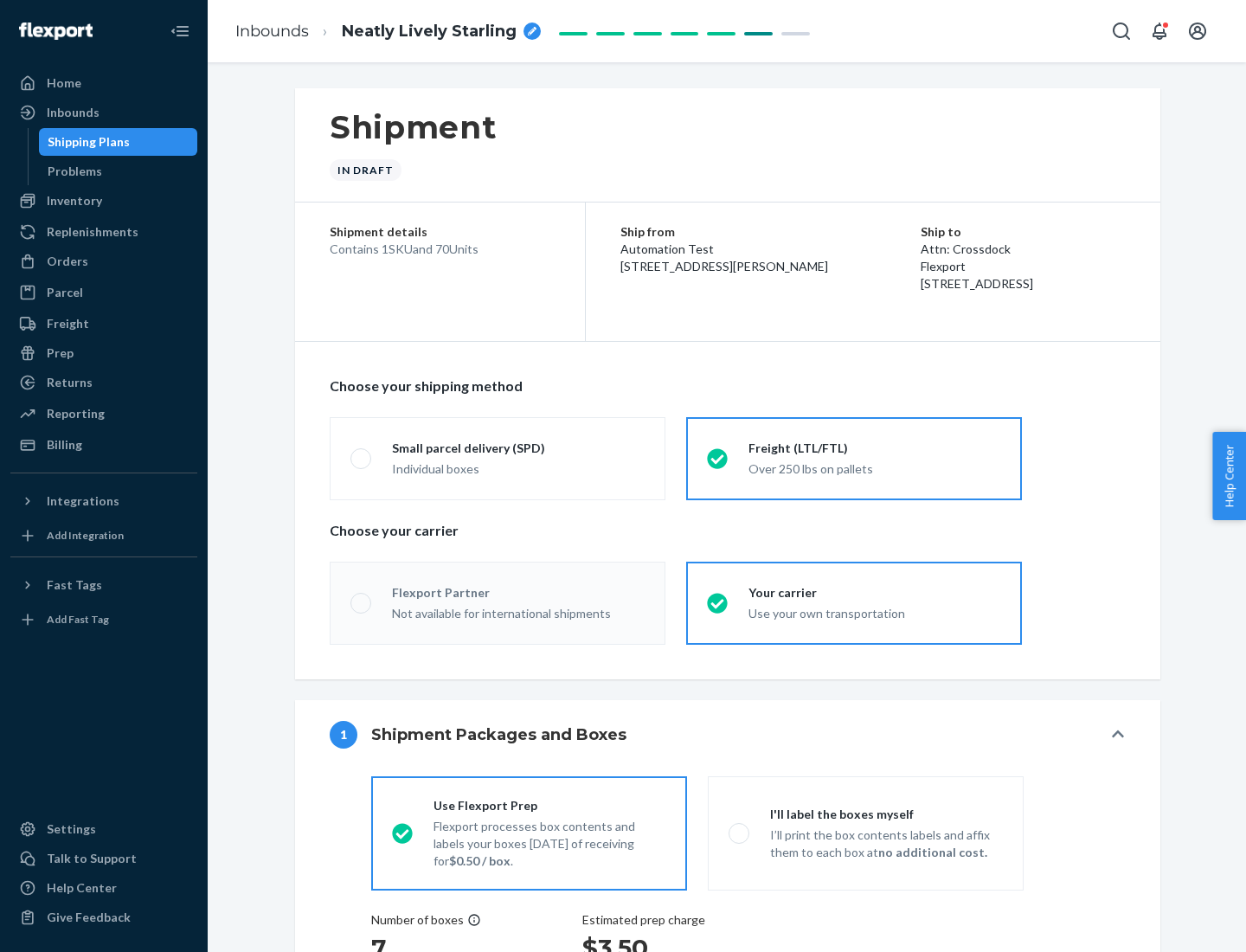
radio input "true"
radio input "false"
radio input "true"
radio input "false"
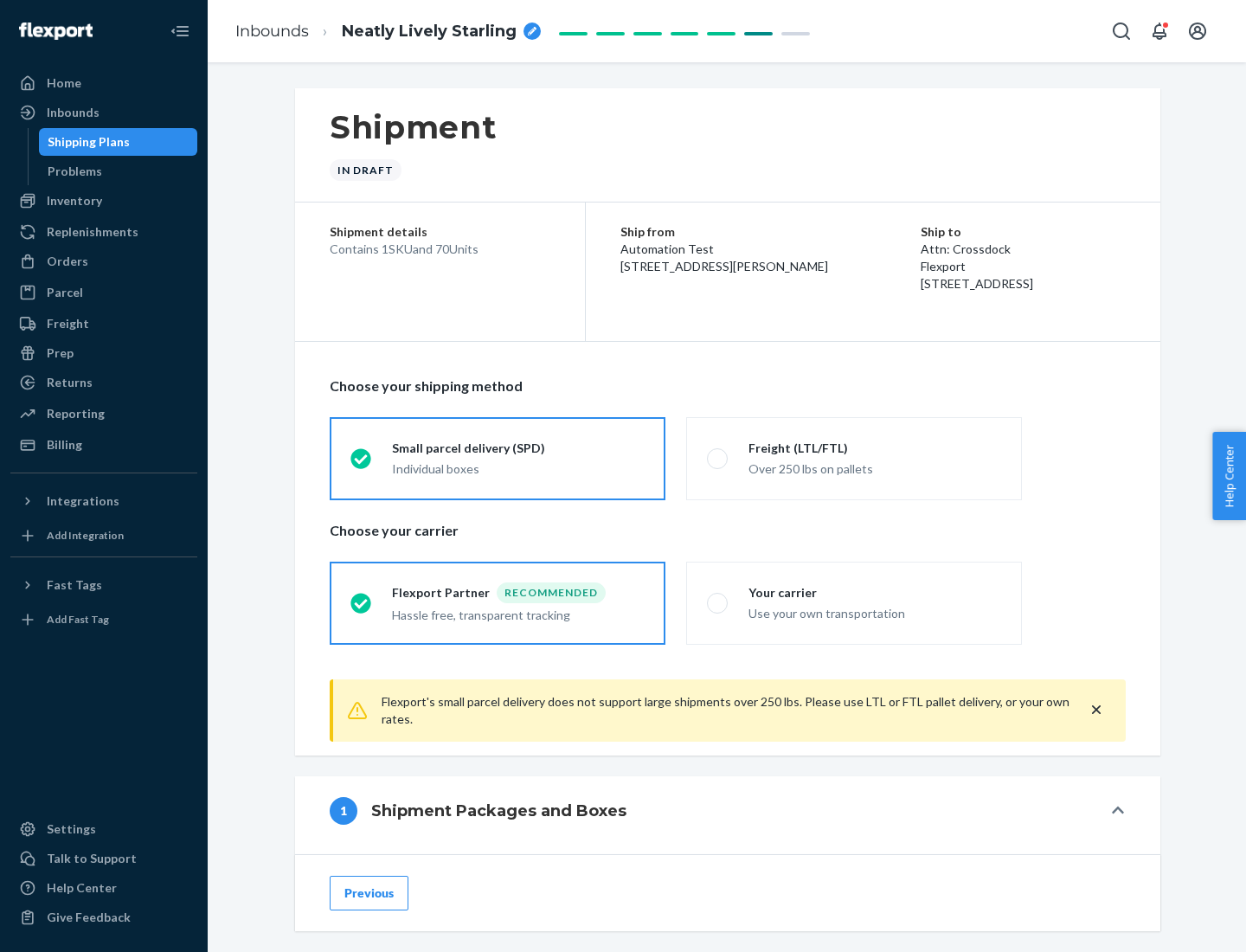
click at [854, 458] on div "Over 250 lbs on pallets" at bounding box center [874, 467] width 252 height 21
click at [718, 458] on input "Freight (LTL/FTL) Over 250 lbs on pallets" at bounding box center [713, 458] width 11 height 11
radio input "true"
radio input "false"
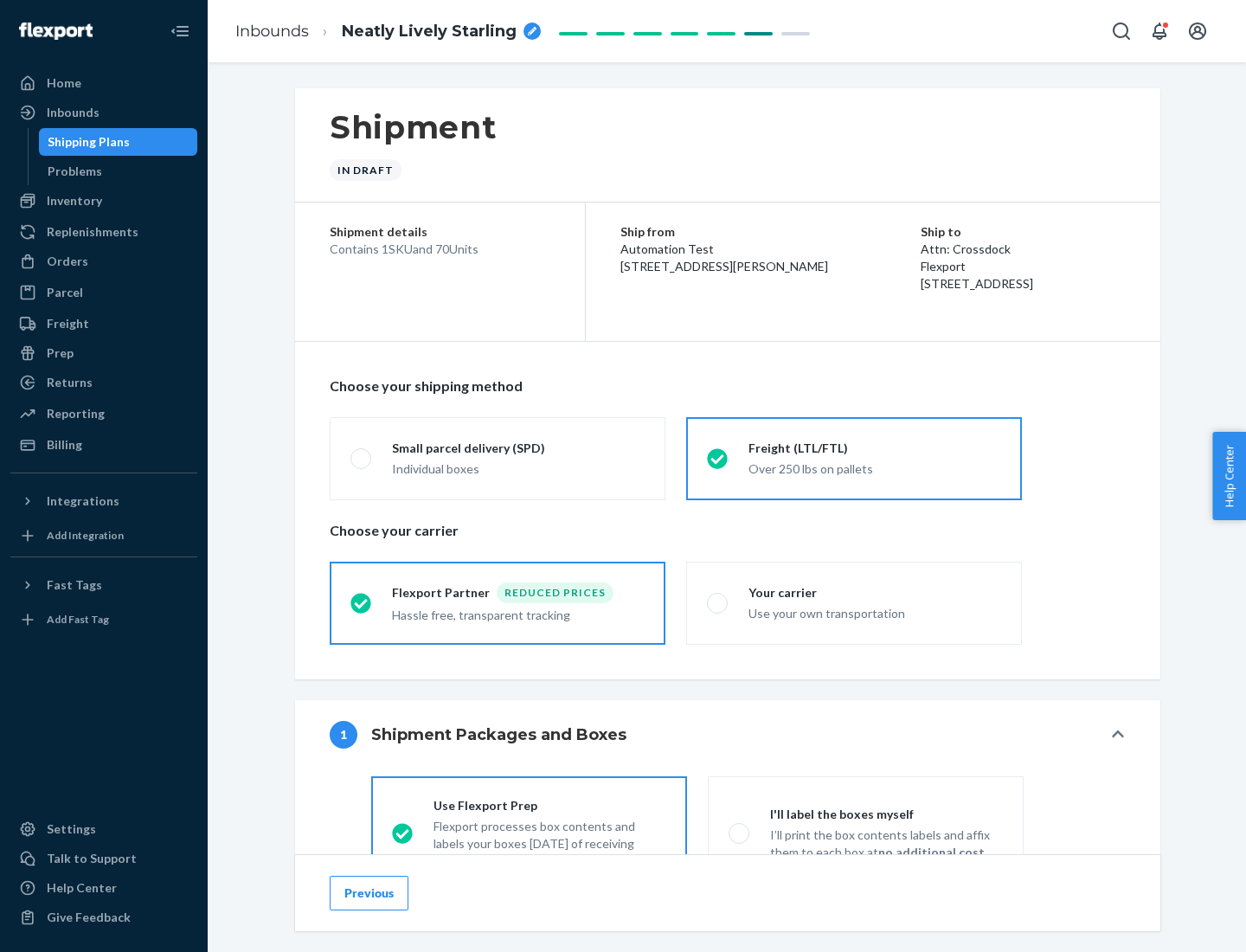
scroll to position [96, 0]
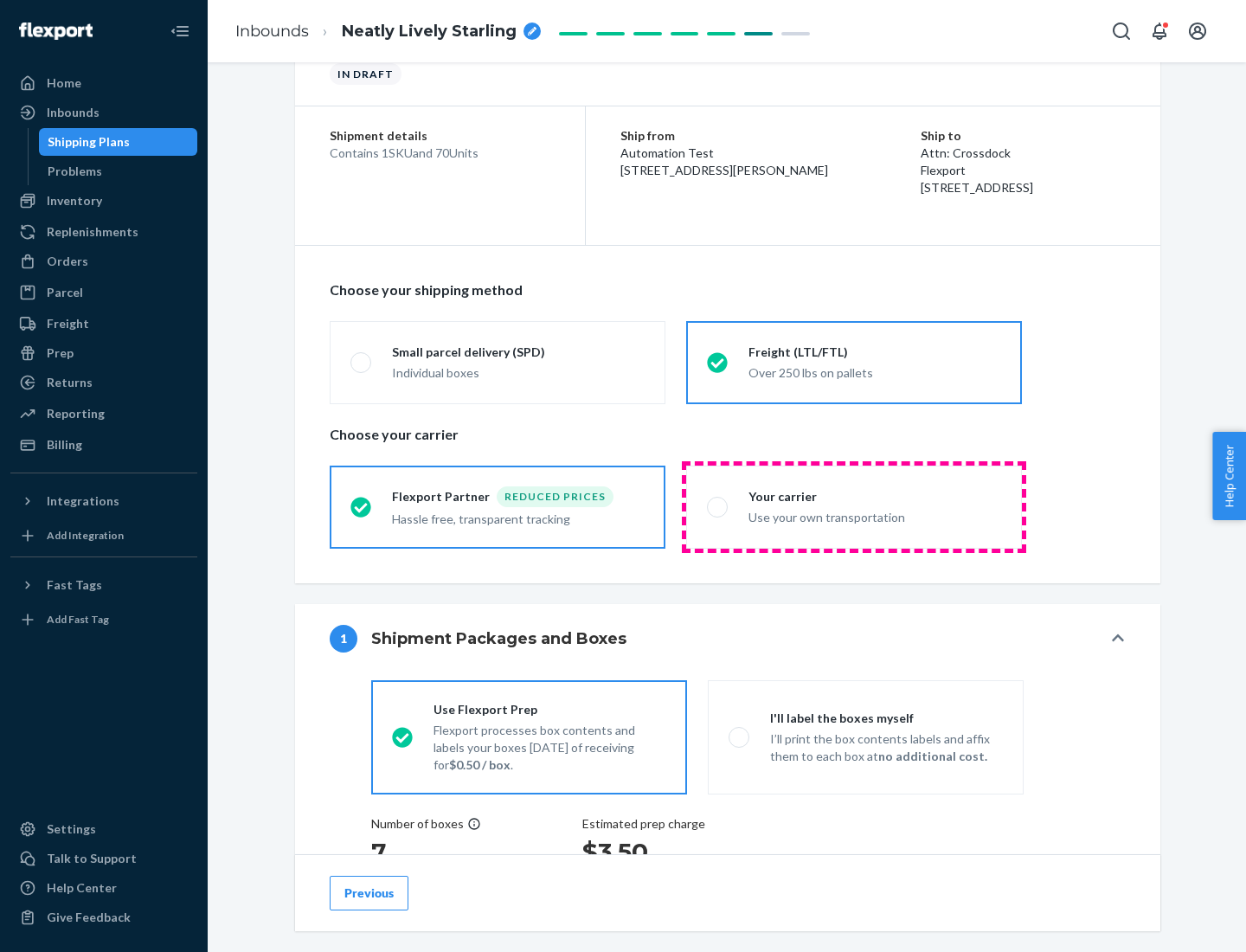
click at [854, 506] on div "Use your own transportation" at bounding box center [874, 516] width 252 height 21
click at [718, 506] on input "Your carrier Use your own transportation" at bounding box center [713, 506] width 11 height 11
radio input "true"
radio input "false"
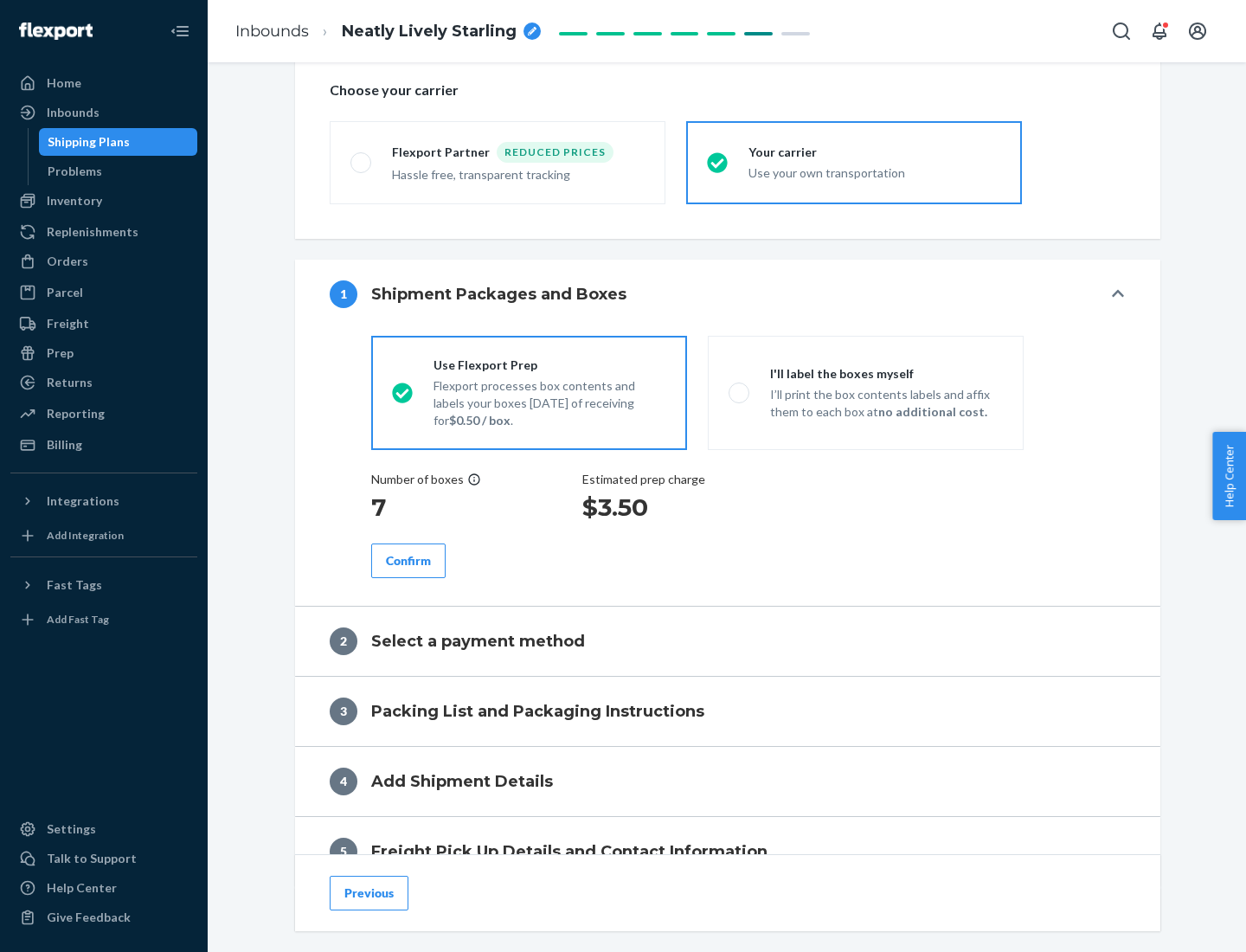
scroll to position [326, 0]
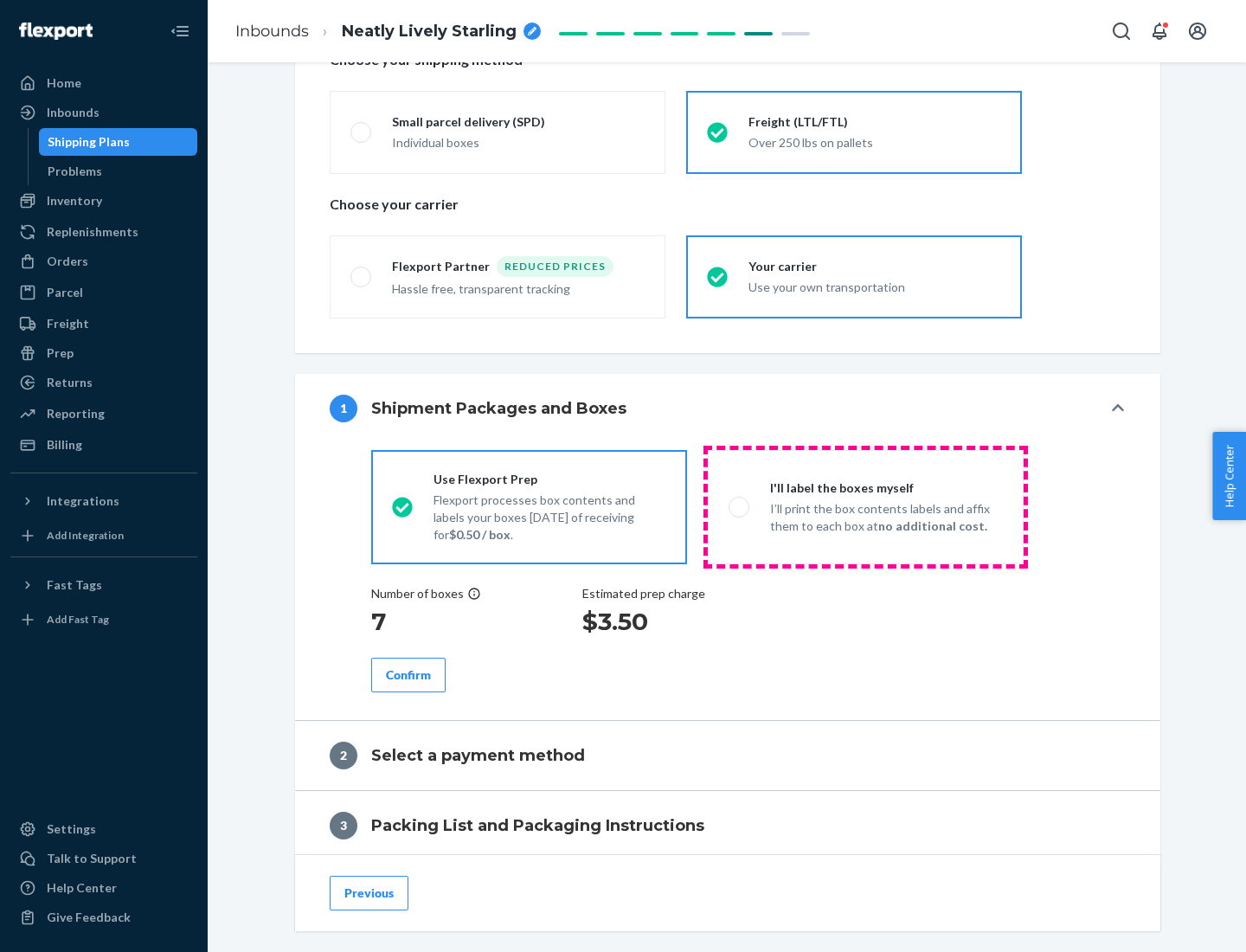
click at [865, 506] on p "I’ll print the box contents labels and affix them to each box at no additional …" at bounding box center [886, 517] width 232 height 34
click at [740, 506] on input "I'll label the boxes myself I’ll print the box contents labels and affix them t…" at bounding box center [734, 506] width 11 height 11
radio input "true"
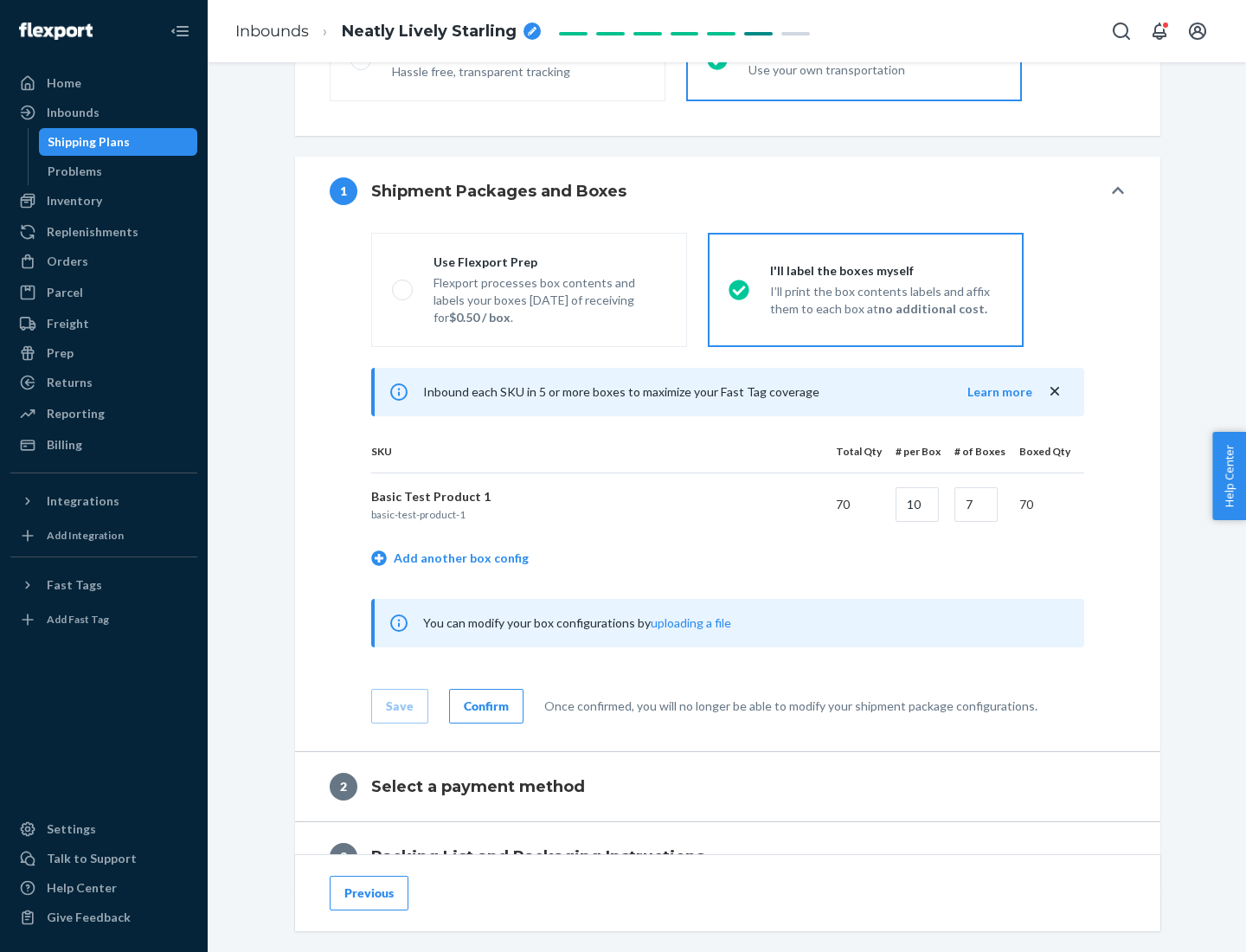
scroll to position [299, 0]
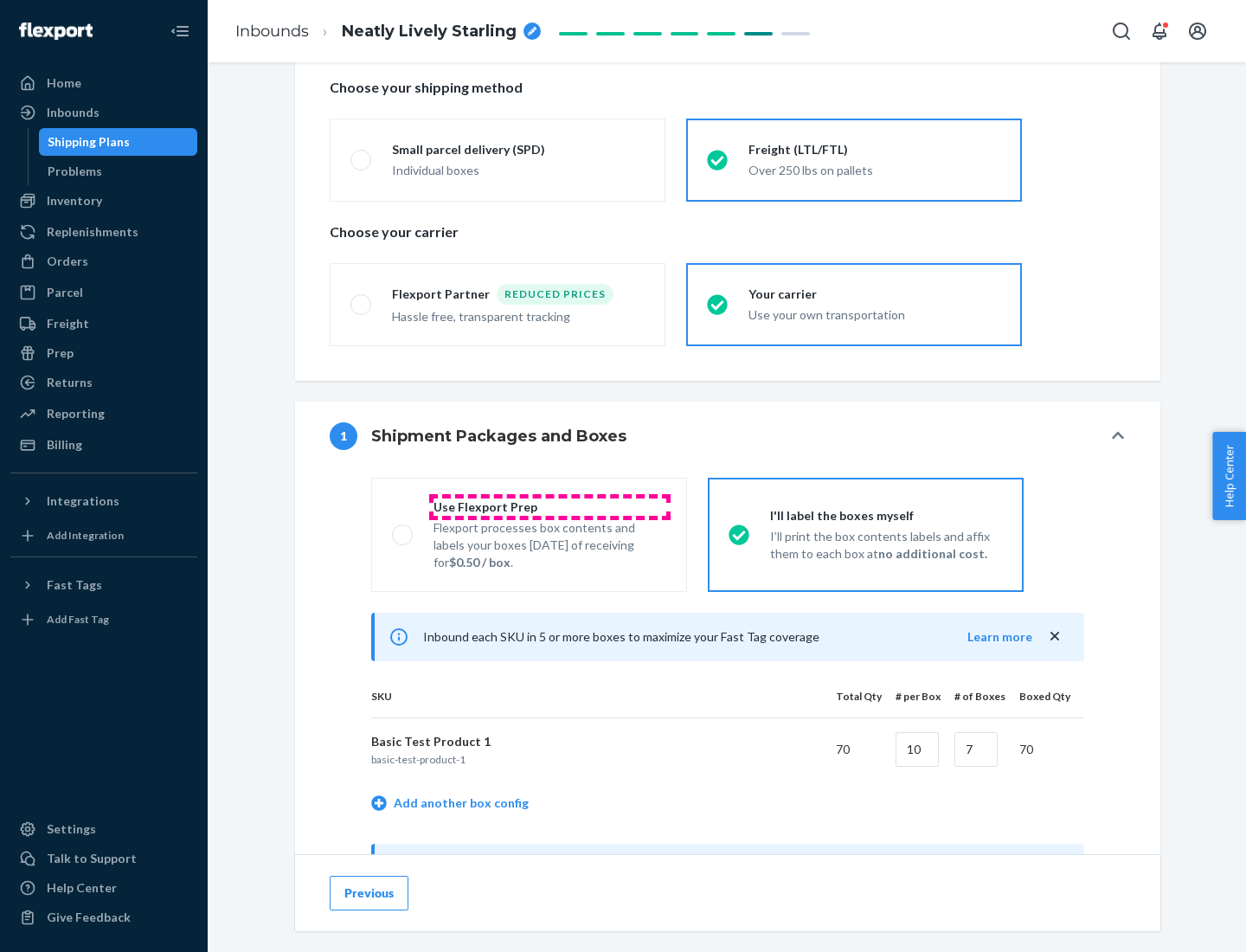
click at [549, 506] on div "Use Flexport Prep" at bounding box center [549, 507] width 232 height 17
click at [403, 529] on input "Use Flexport Prep Flexport processes box contents and labels your boxes [DATE] …" at bounding box center [397, 535] width 11 height 11
radio input "true"
radio input "false"
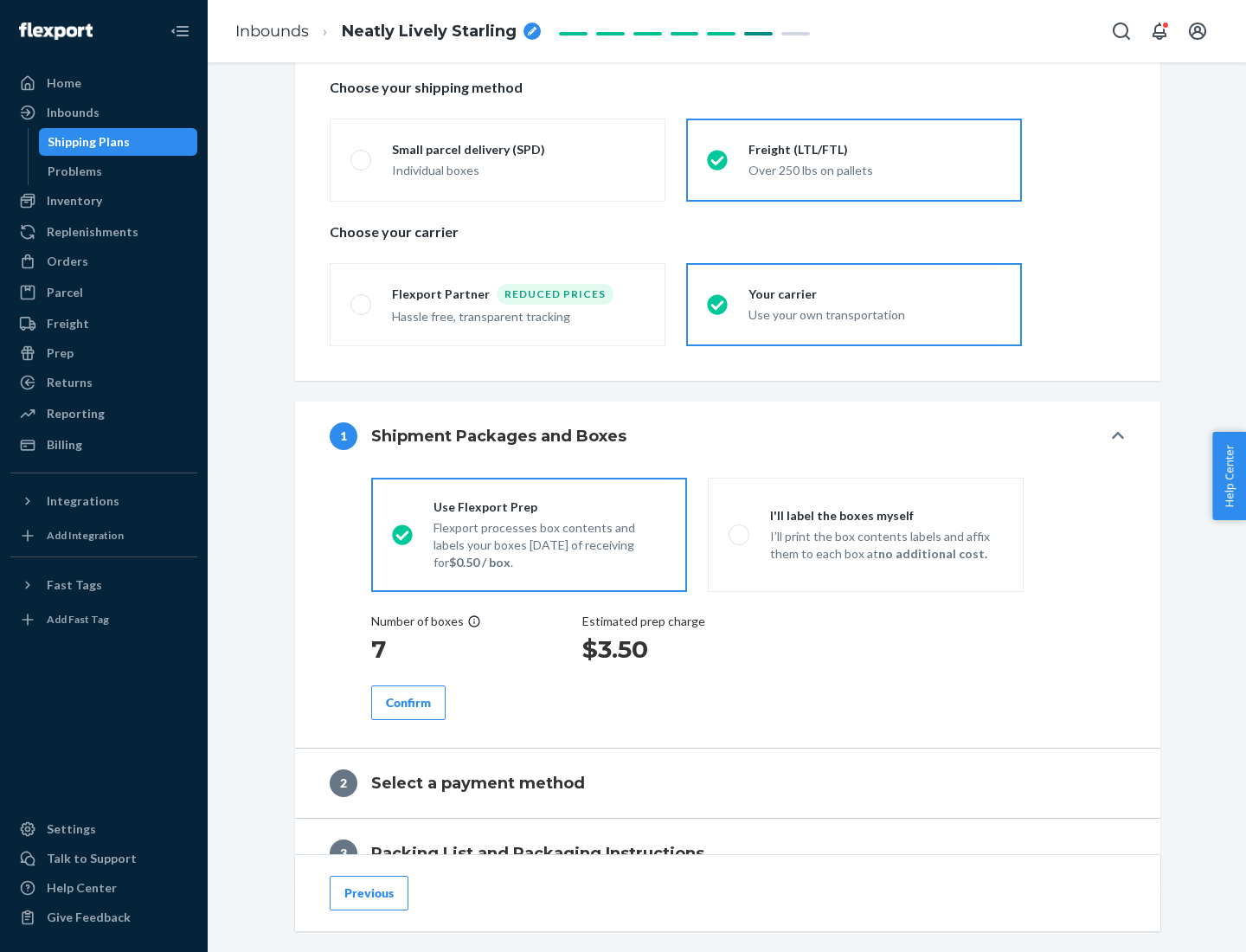
scroll to position [494, 0]
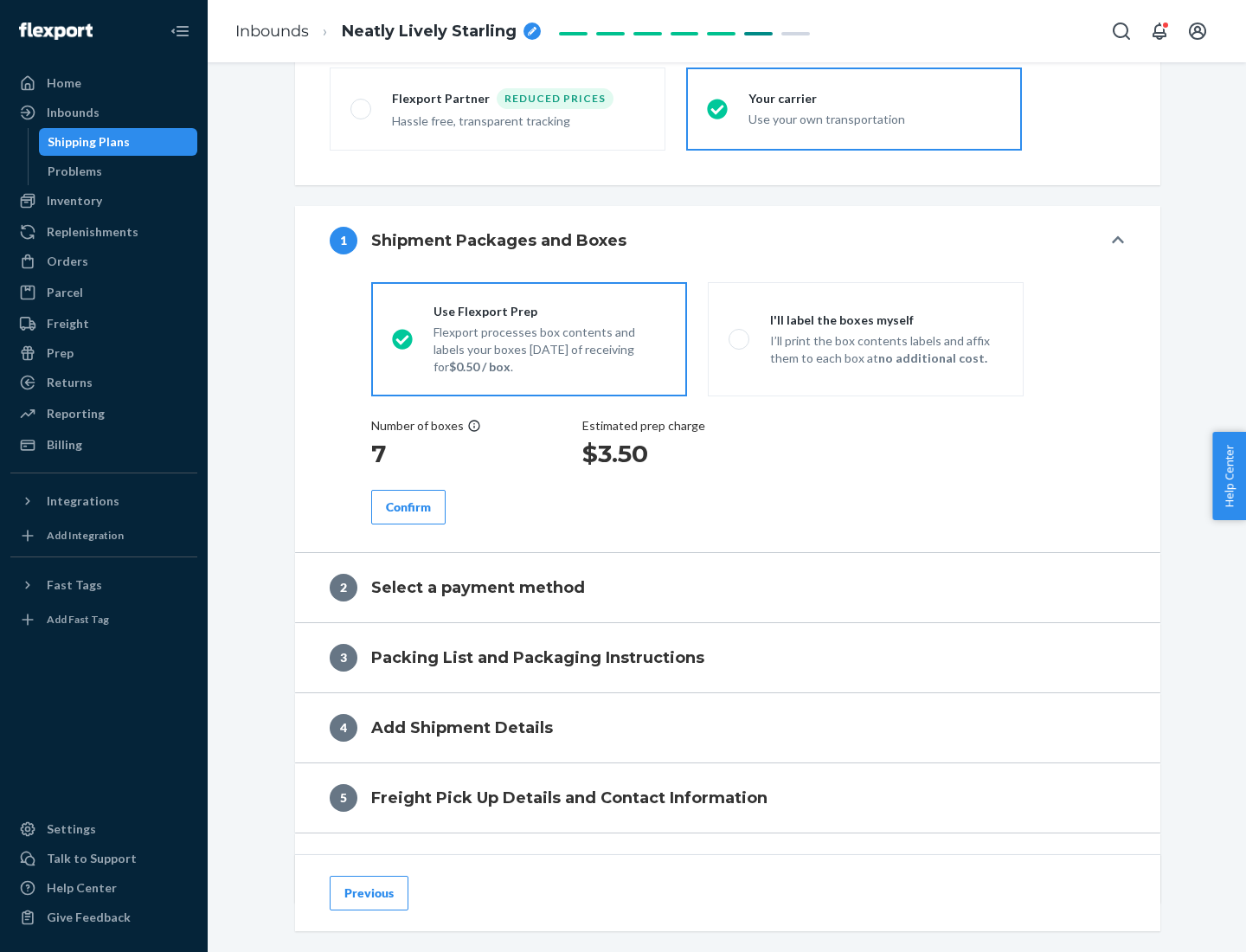
click at [409, 506] on div "Confirm" at bounding box center [408, 507] width 45 height 17
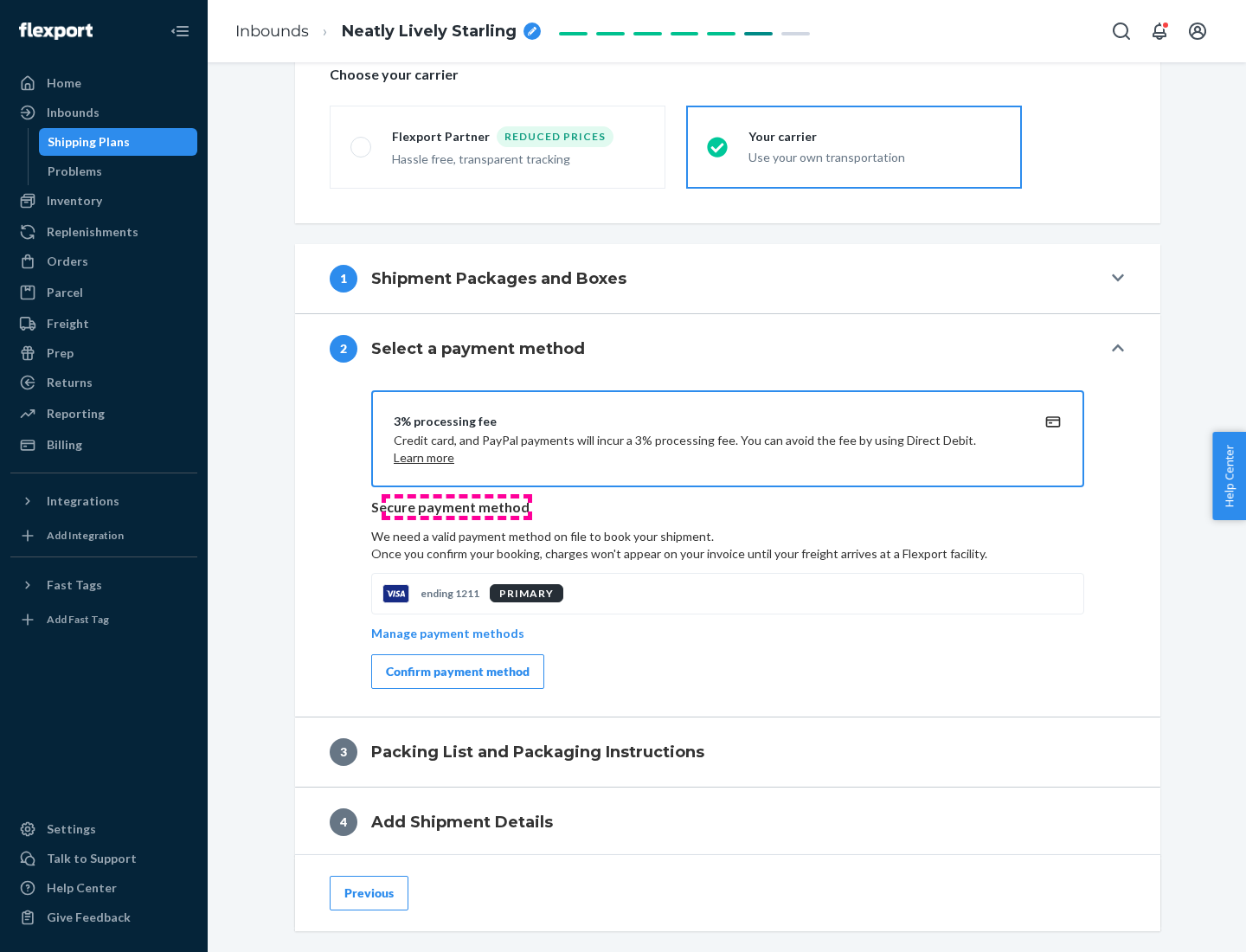
scroll to position [620, 0]
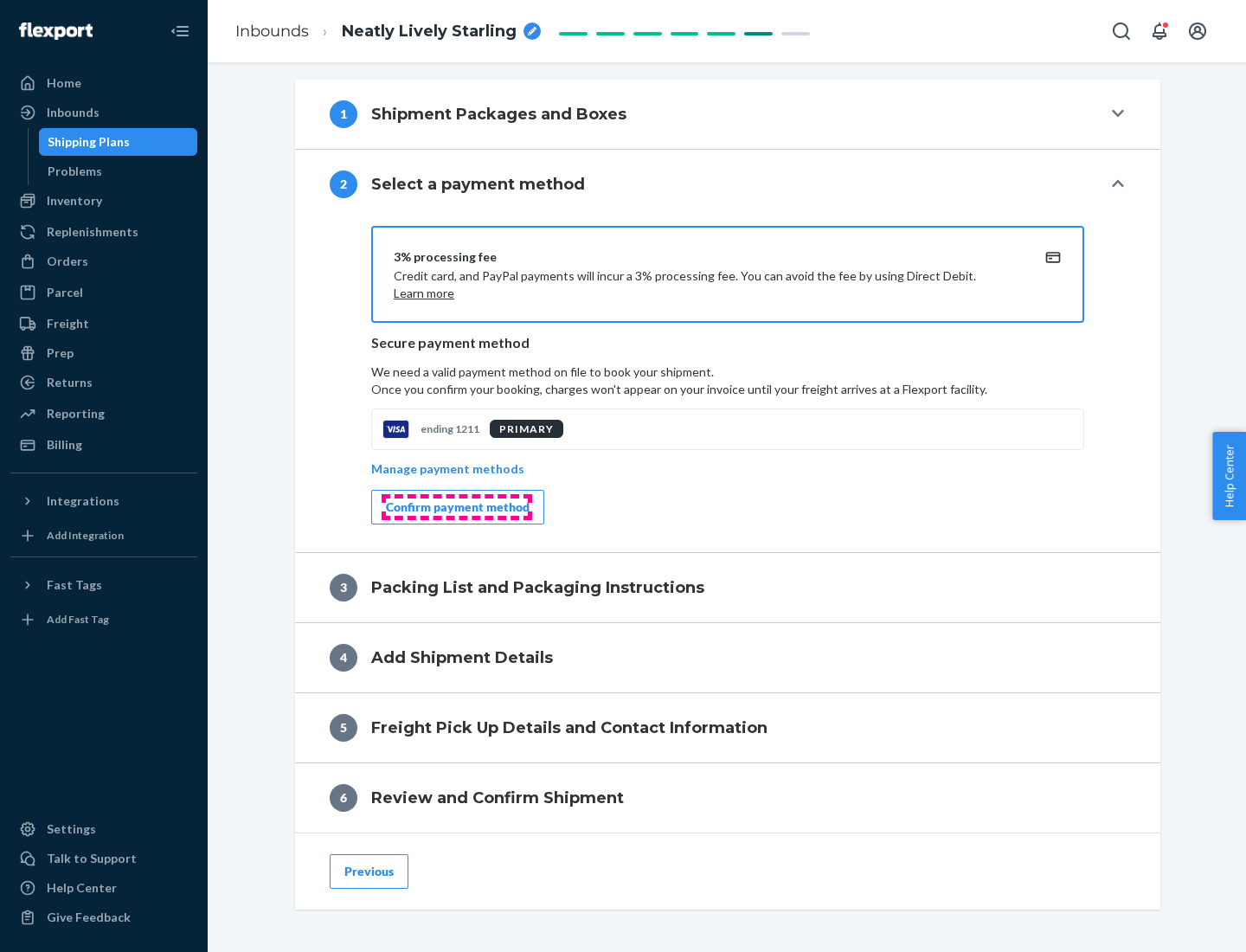
click at [456, 507] on div "Confirm payment method" at bounding box center [457, 507] width 143 height 17
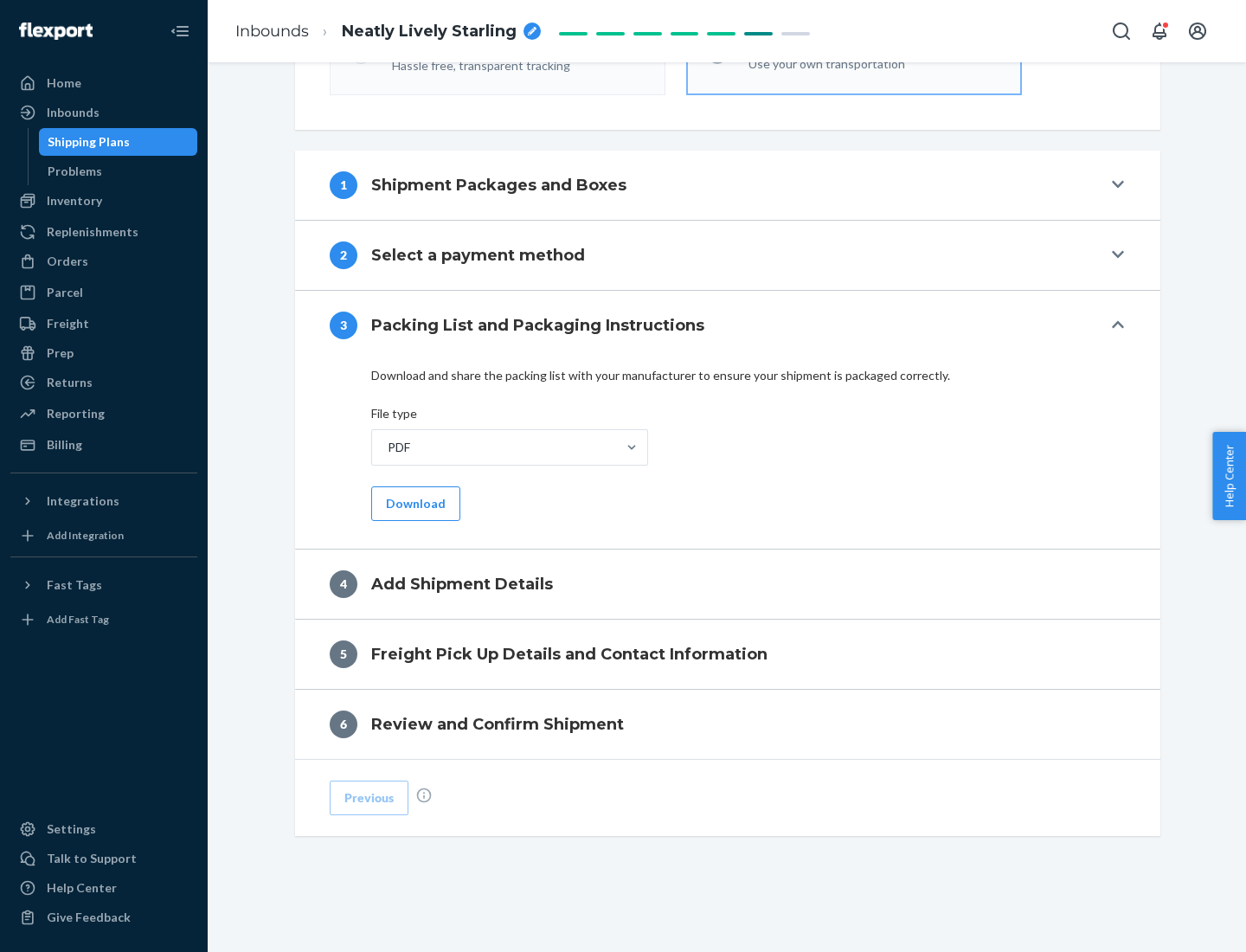
scroll to position [546, 0]
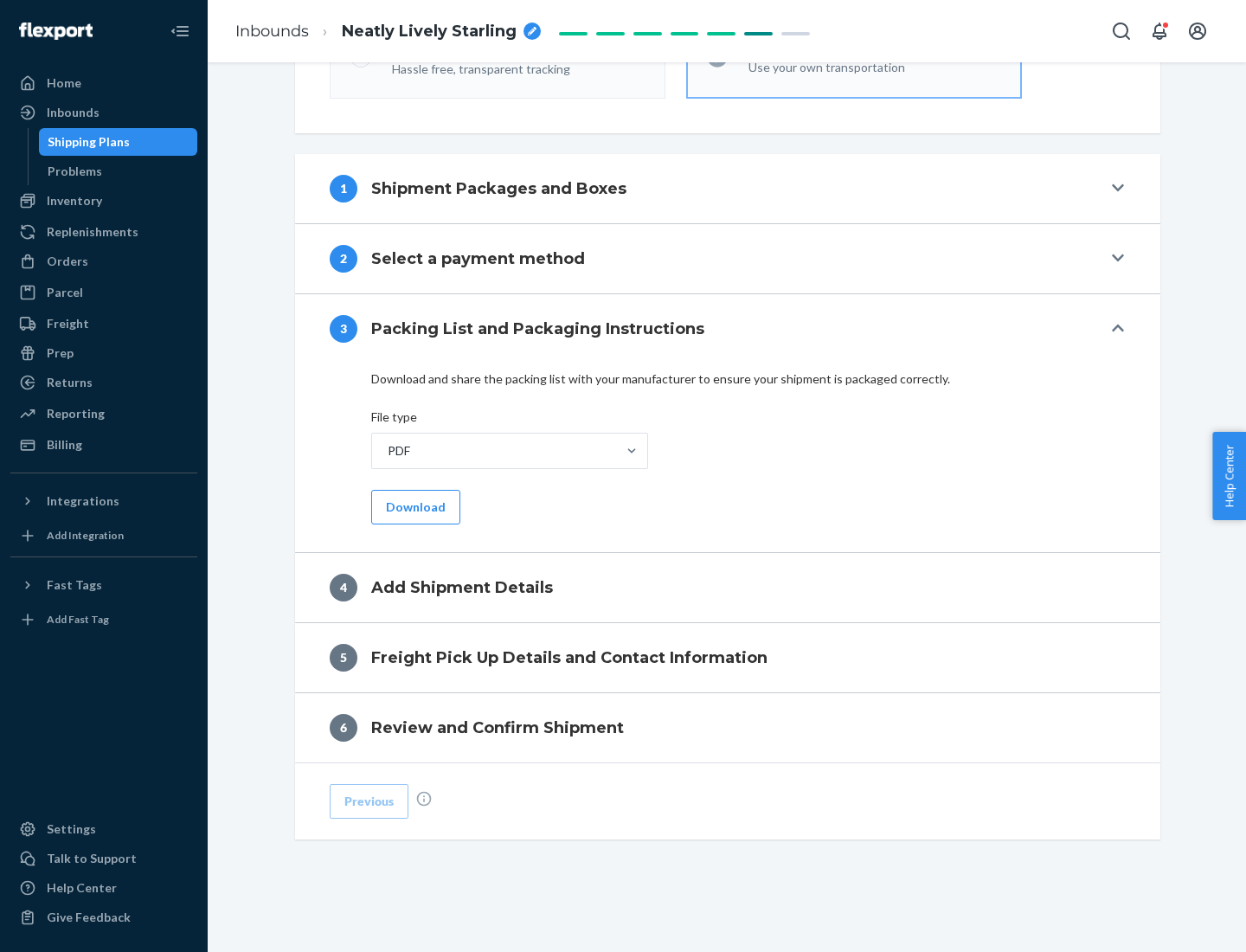
click at [413, 506] on button "Download" at bounding box center [415, 506] width 89 height 34
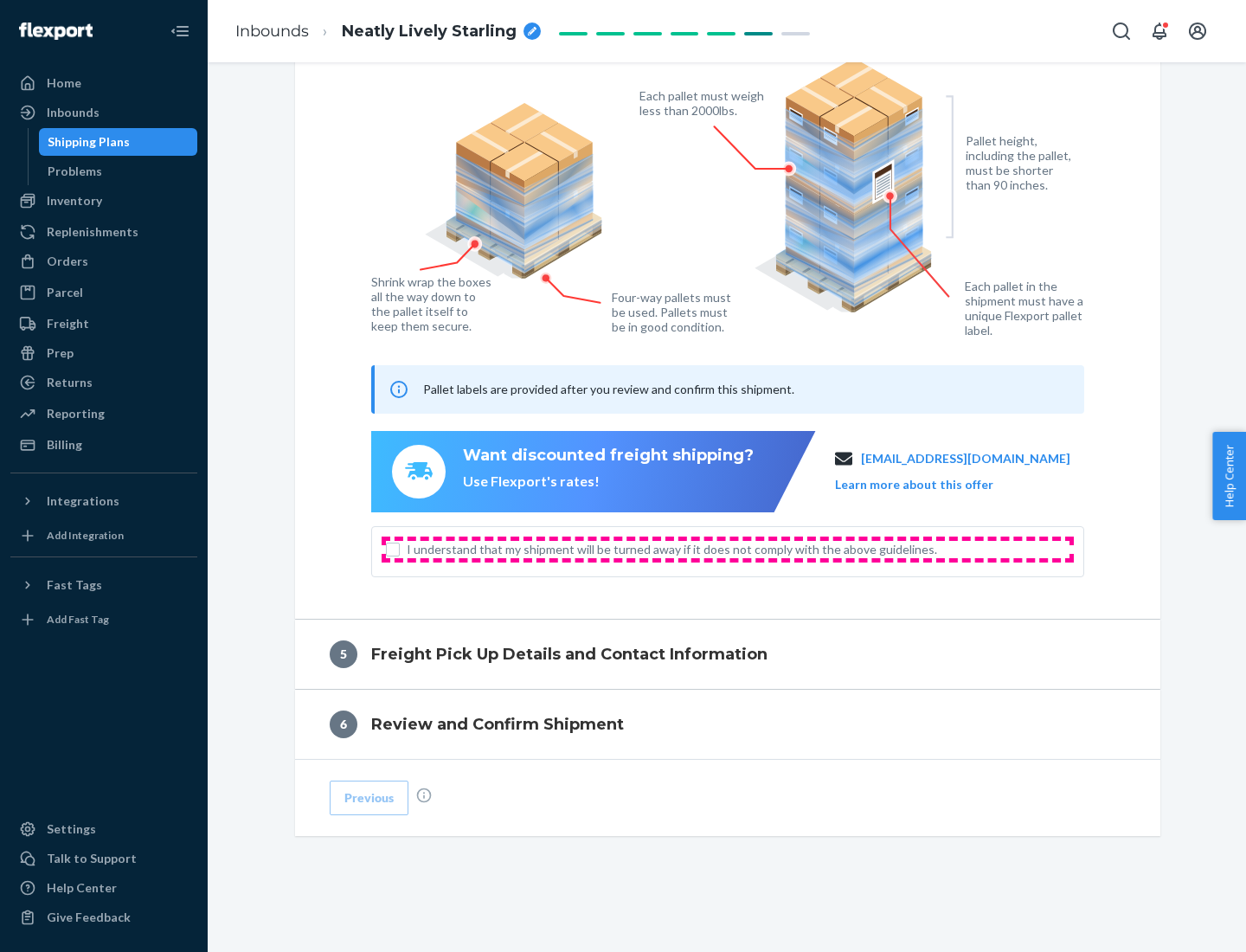
click at [727, 549] on span "I understand that my shipment will be turned away if it does not comply with th…" at bounding box center [738, 549] width 663 height 17
click at [400, 549] on input "I understand that my shipment will be turned away if it does not comply with th…" at bounding box center [393, 549] width 14 height 14
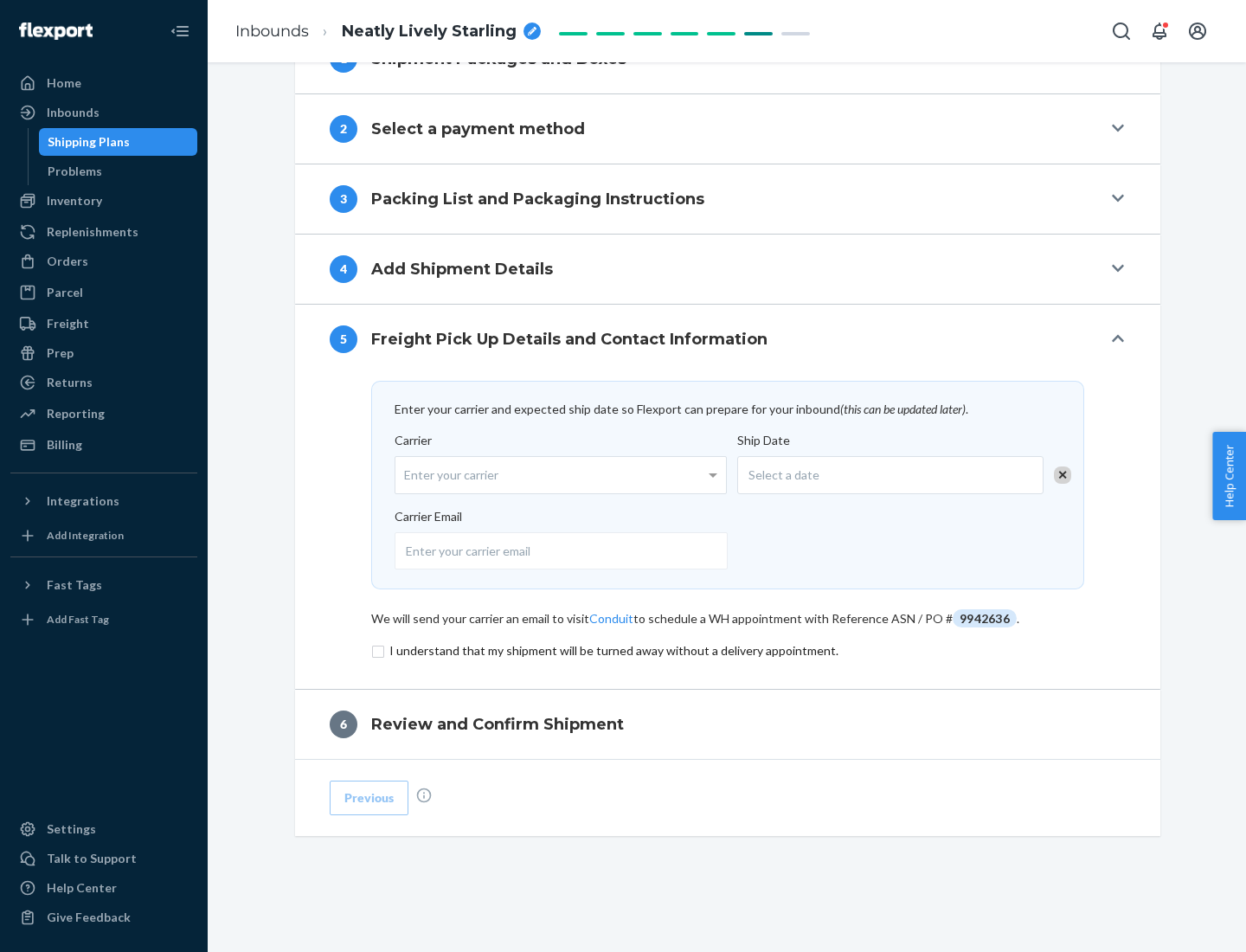
scroll to position [676, 0]
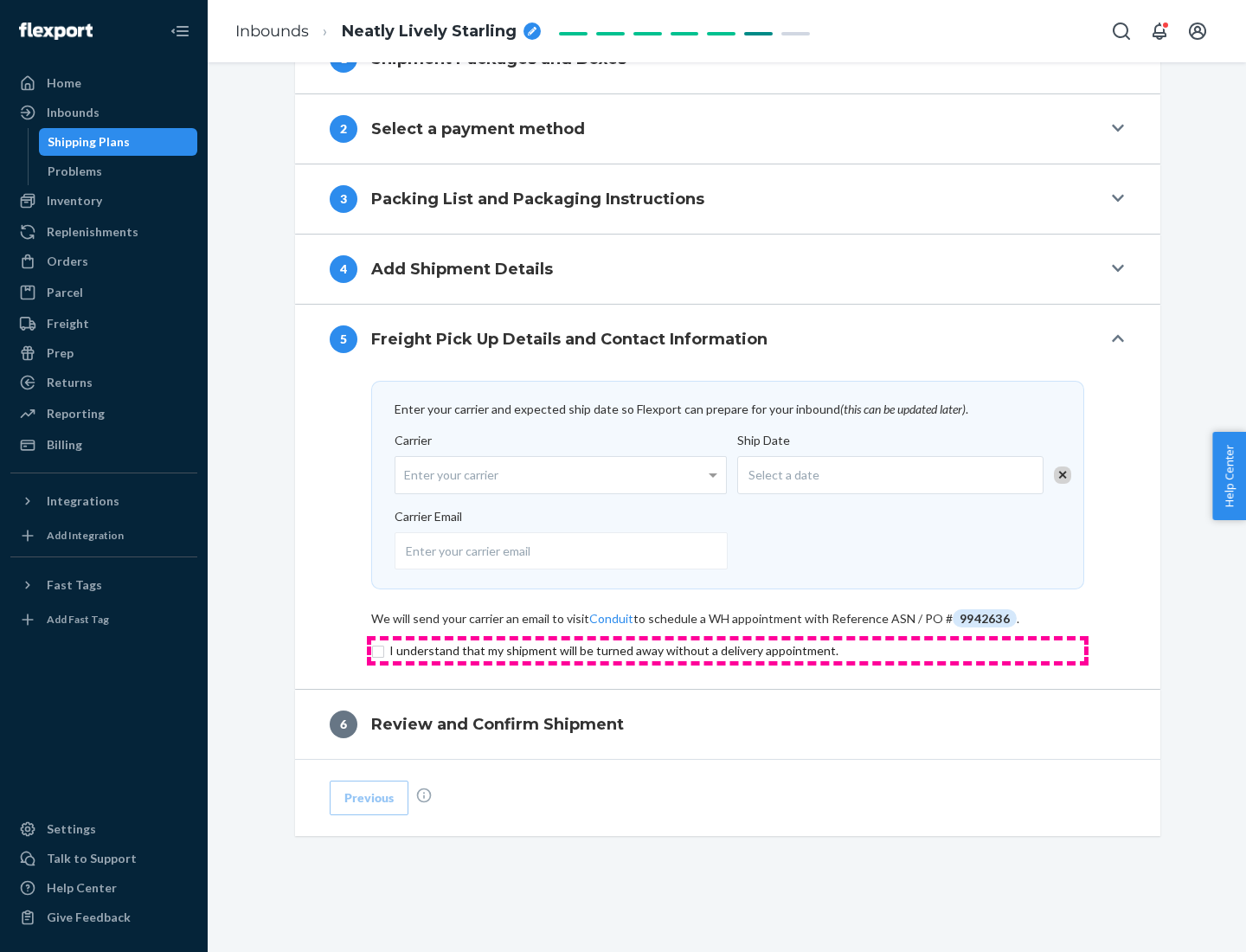
click at [727, 650] on input "checkbox" at bounding box center [727, 650] width 713 height 21
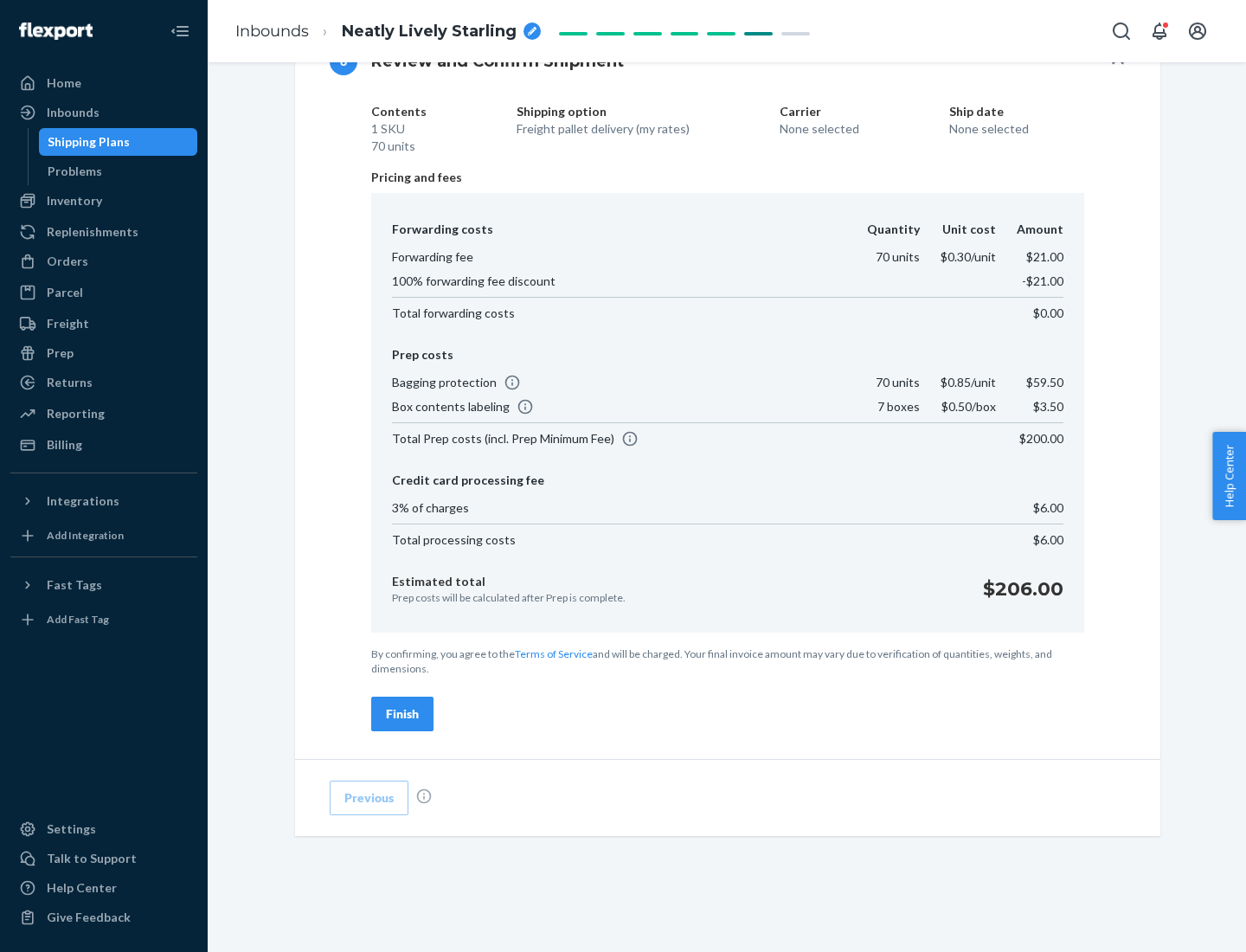
click at [402, 714] on div "Finish" at bounding box center [402, 714] width 33 height 17
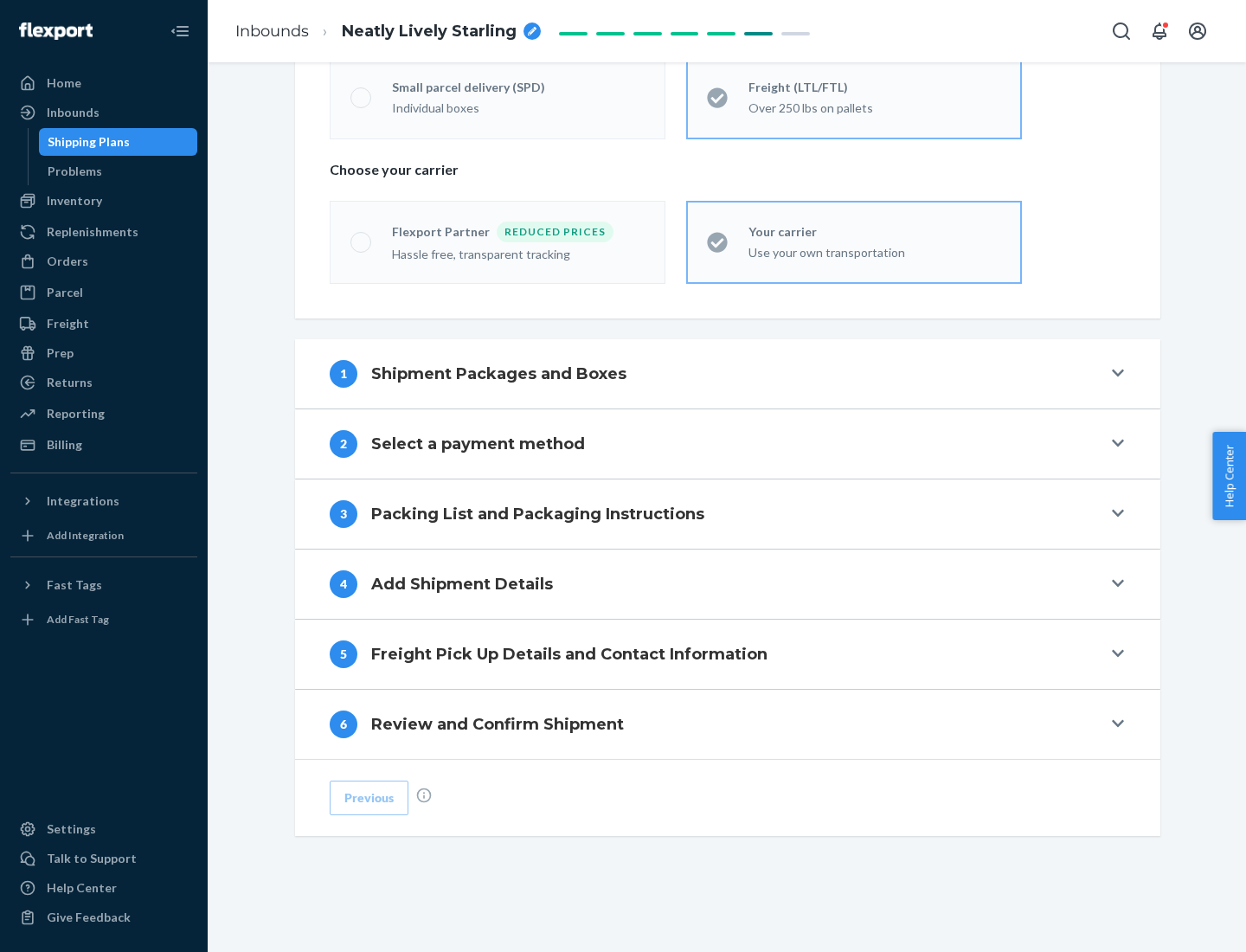
scroll to position [361, 0]
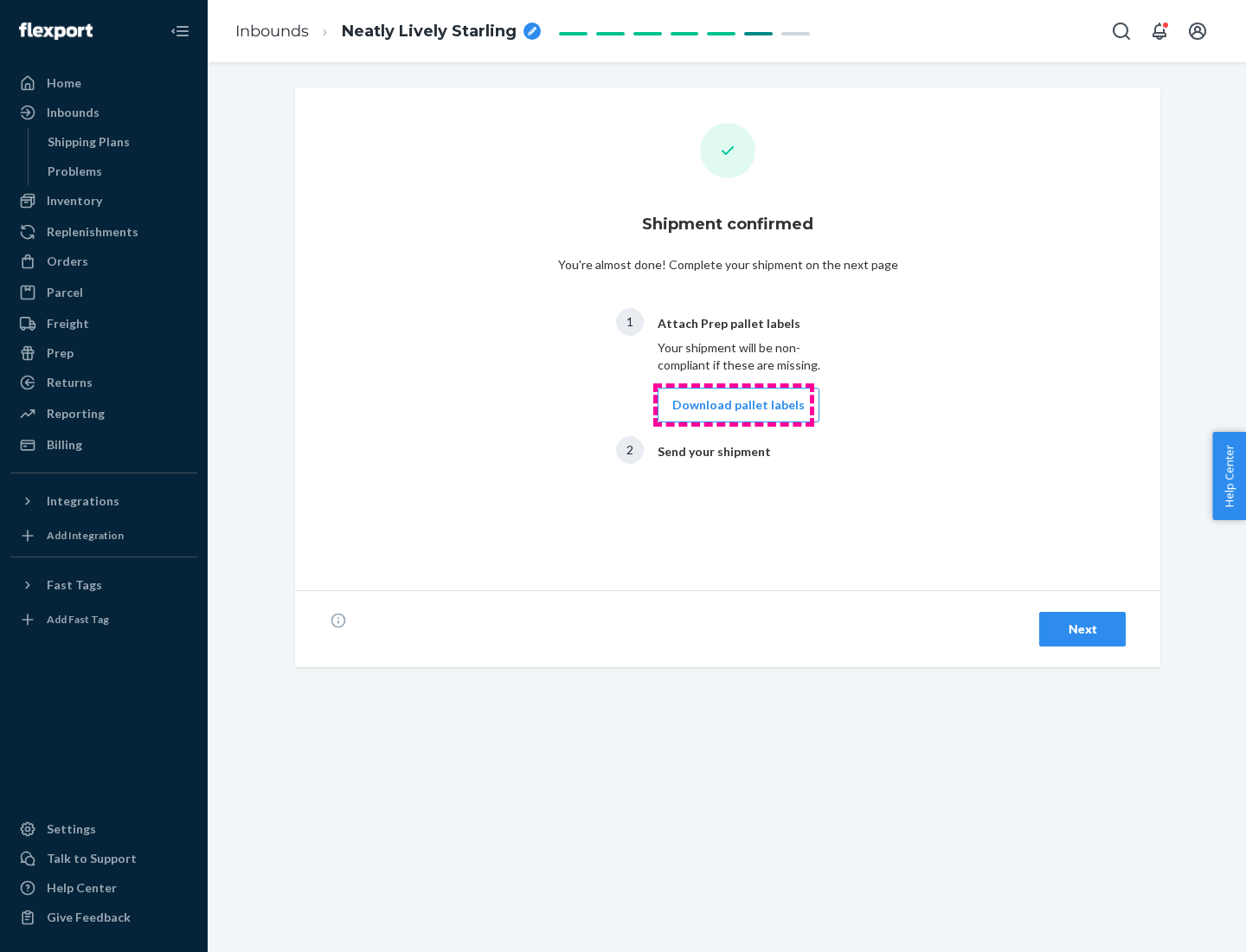
click at [734, 405] on button "Download pallet labels" at bounding box center [738, 405] width 162 height 34
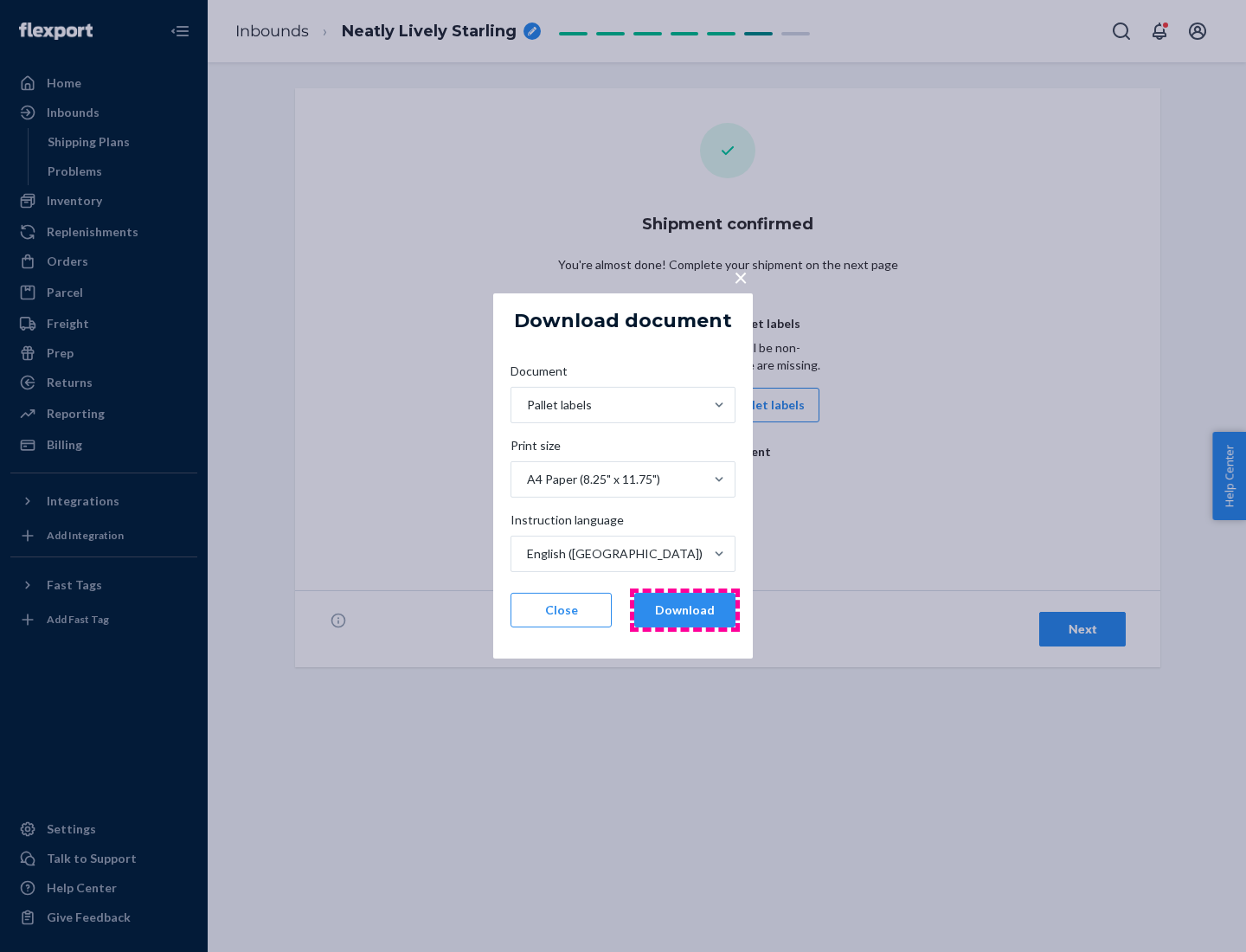
click at [685, 610] on button "Download" at bounding box center [685, 610] width 101 height 34
click at [740, 276] on span "×" at bounding box center [741, 276] width 14 height 29
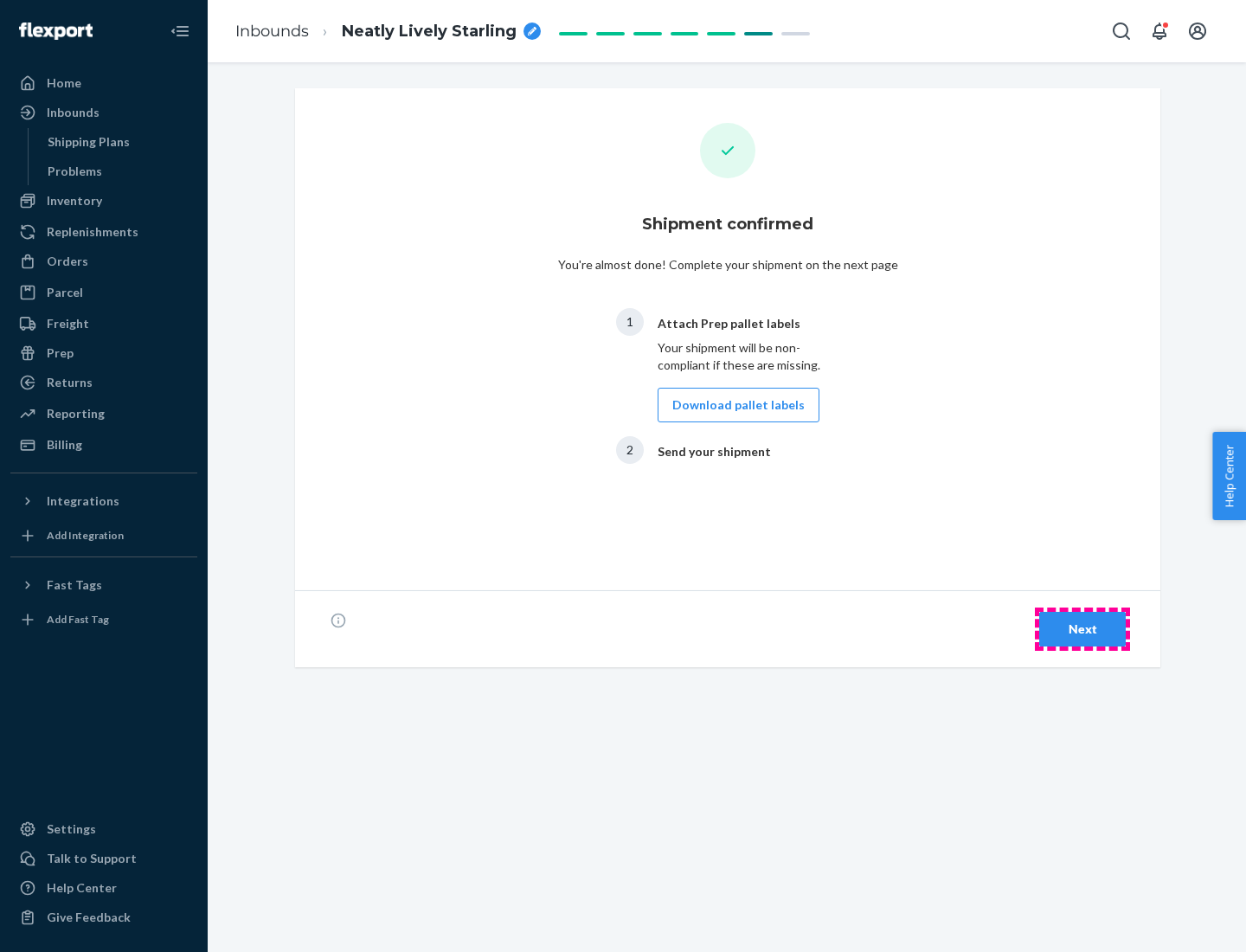
click at [1083, 629] on div "Next" at bounding box center [1082, 629] width 57 height 17
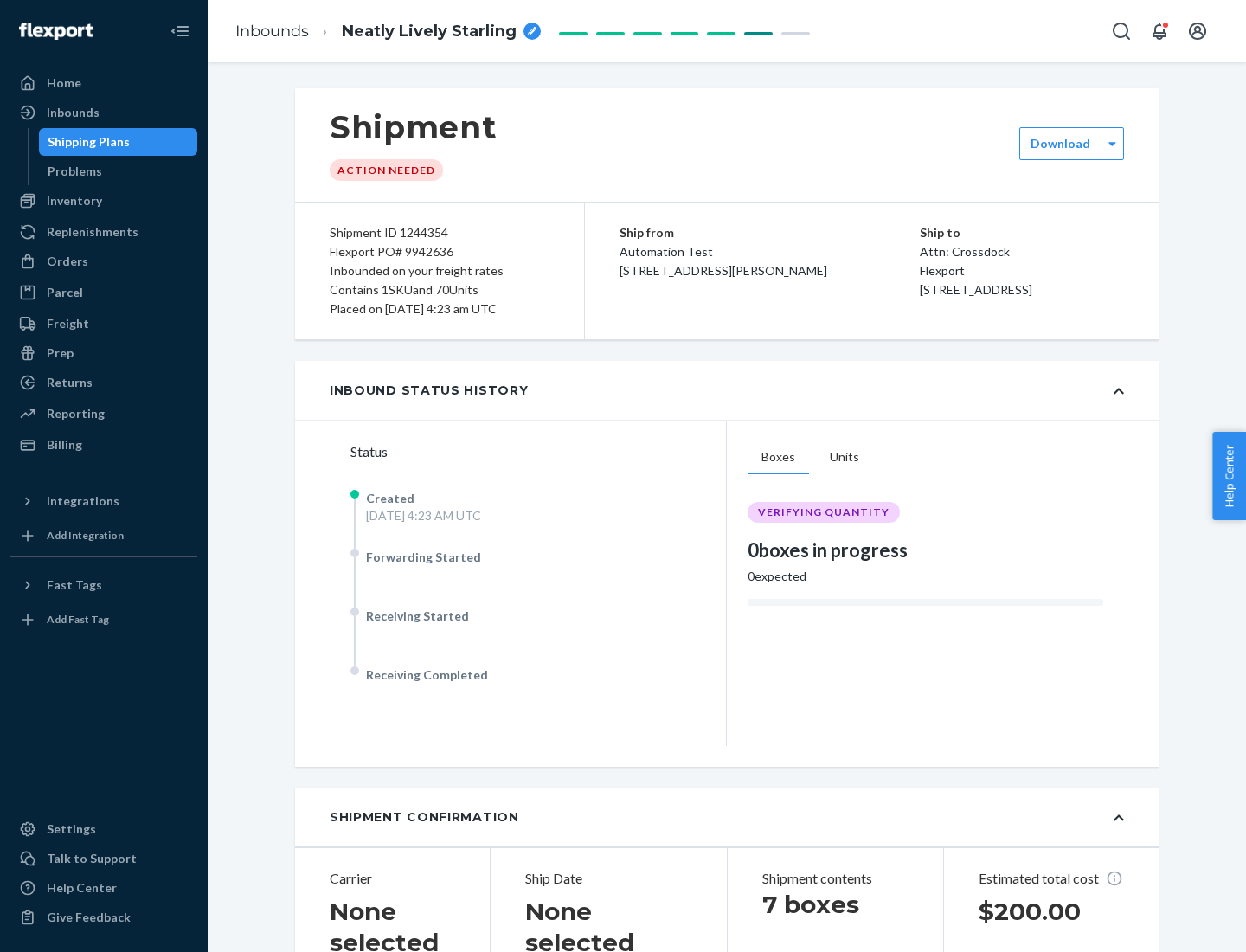
scroll to position [371, 0]
